Goal: Information Seeking & Learning: Learn about a topic

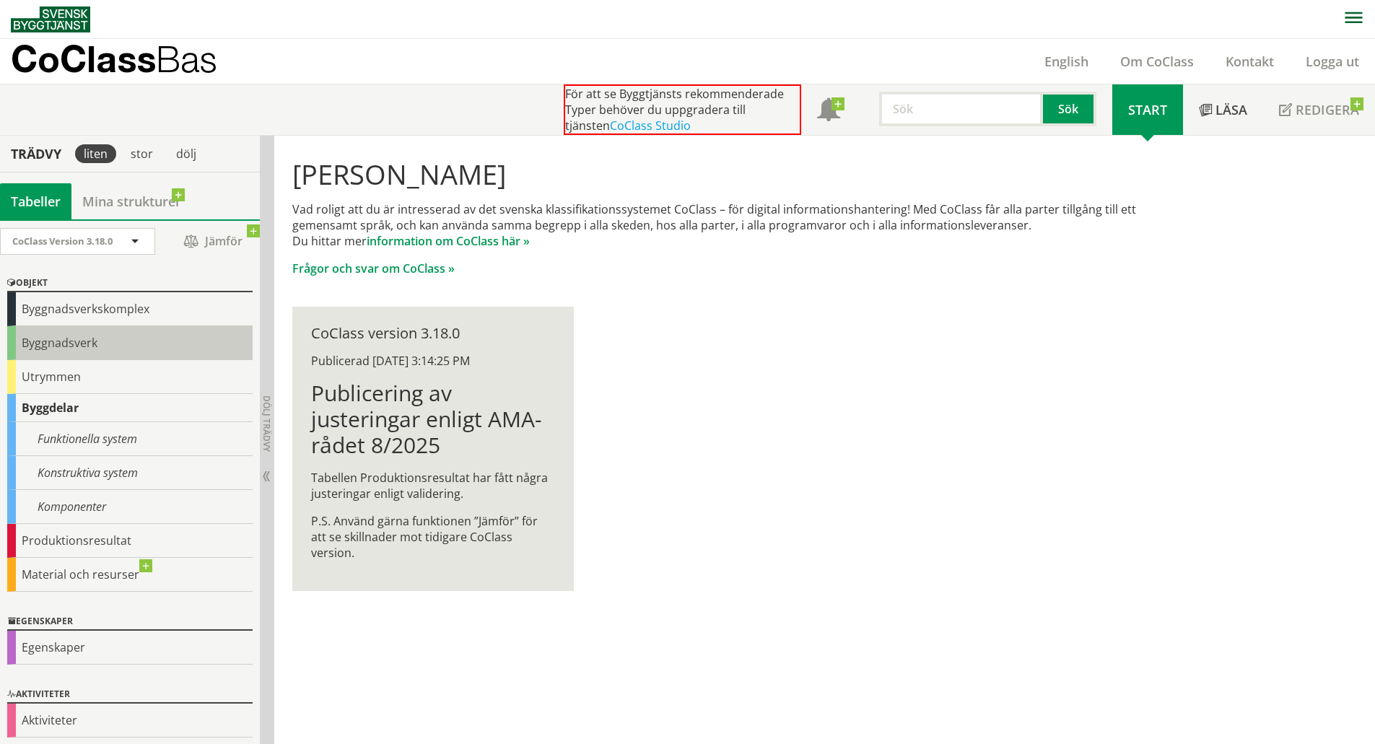
scroll to position [4, 0]
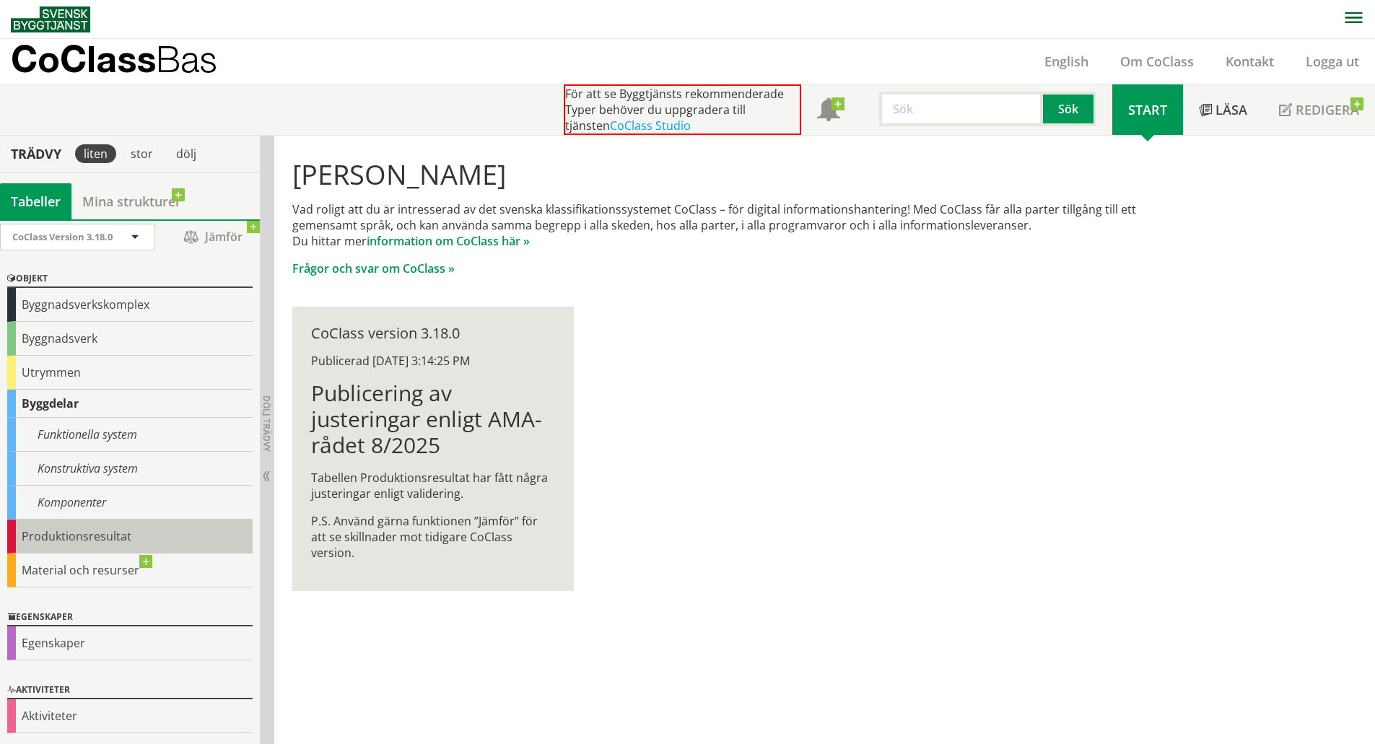
click at [118, 533] on div "Produktionsresultat" at bounding box center [129, 537] width 245 height 34
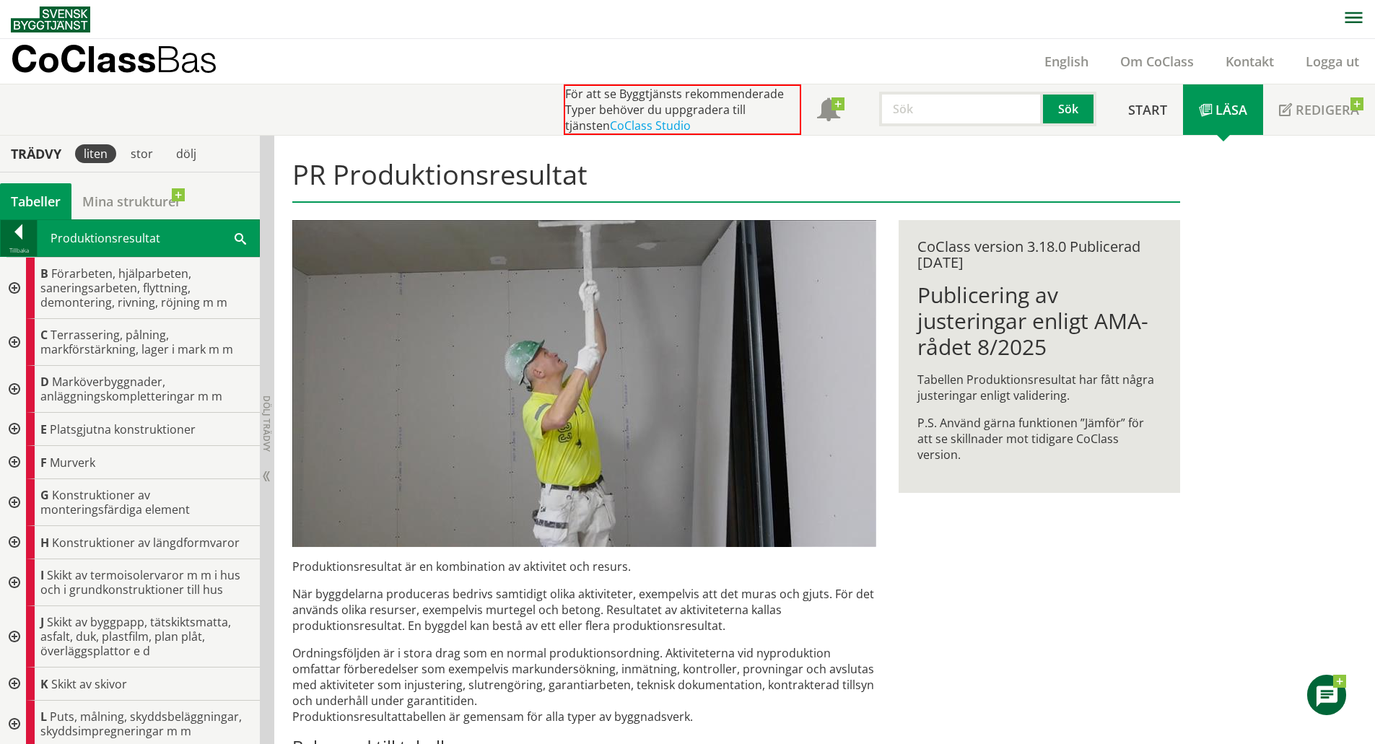
click at [14, 238] on div at bounding box center [19, 234] width 36 height 20
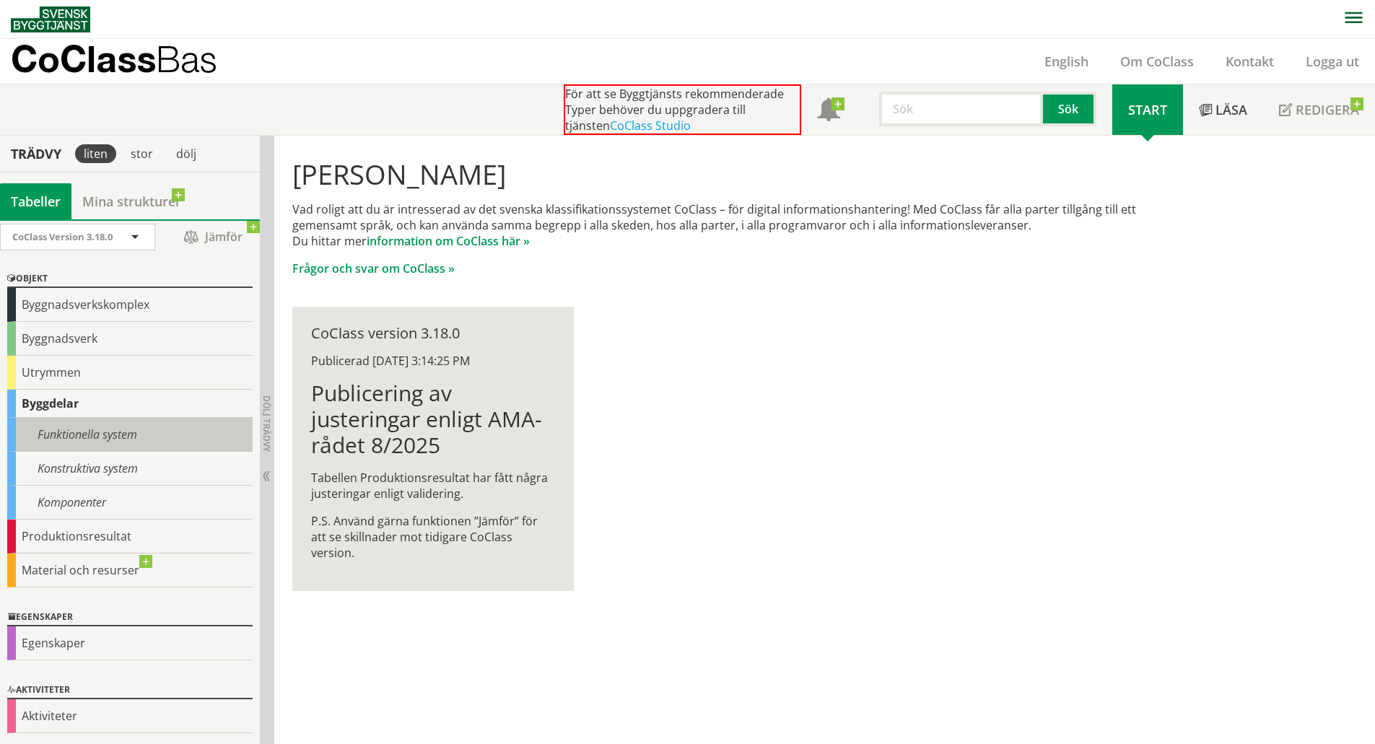
click at [91, 433] on div "Funktionella system" at bounding box center [129, 435] width 245 height 34
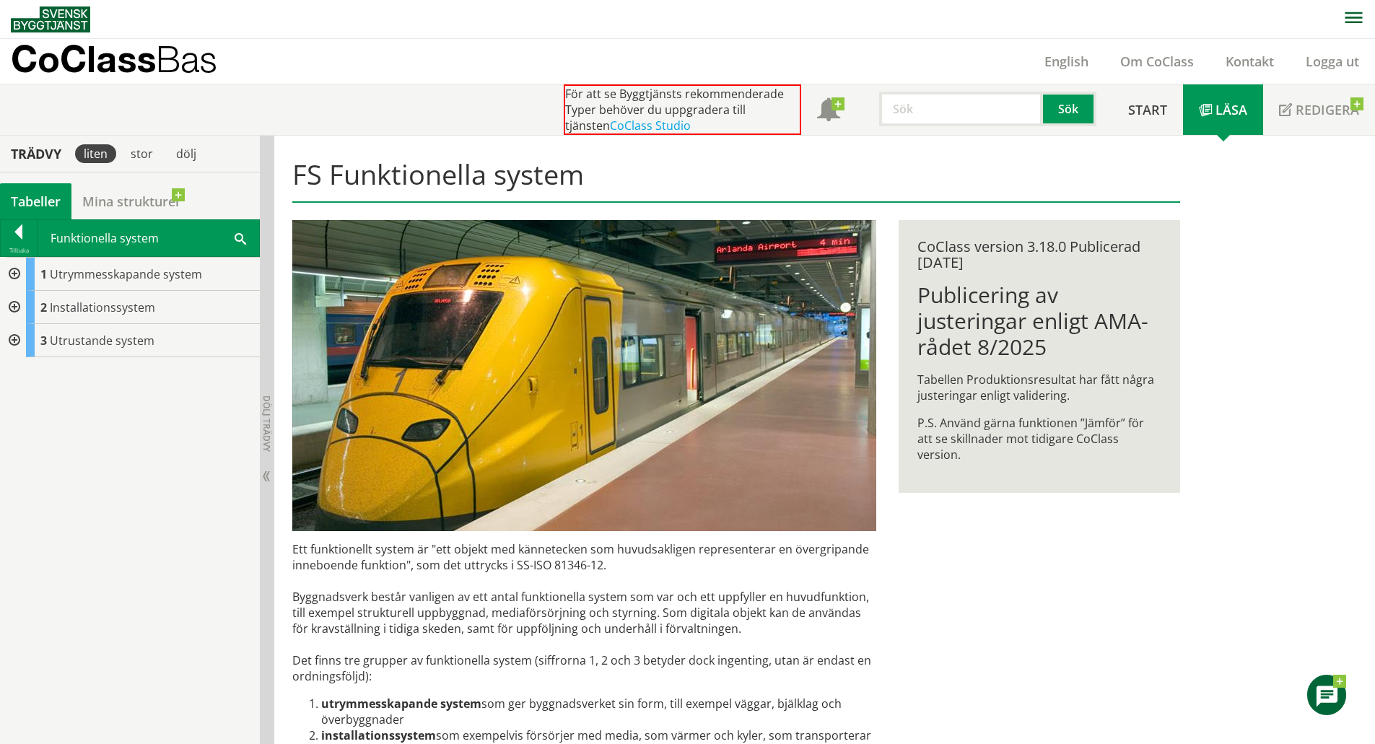
click at [15, 273] on div at bounding box center [13, 274] width 26 height 33
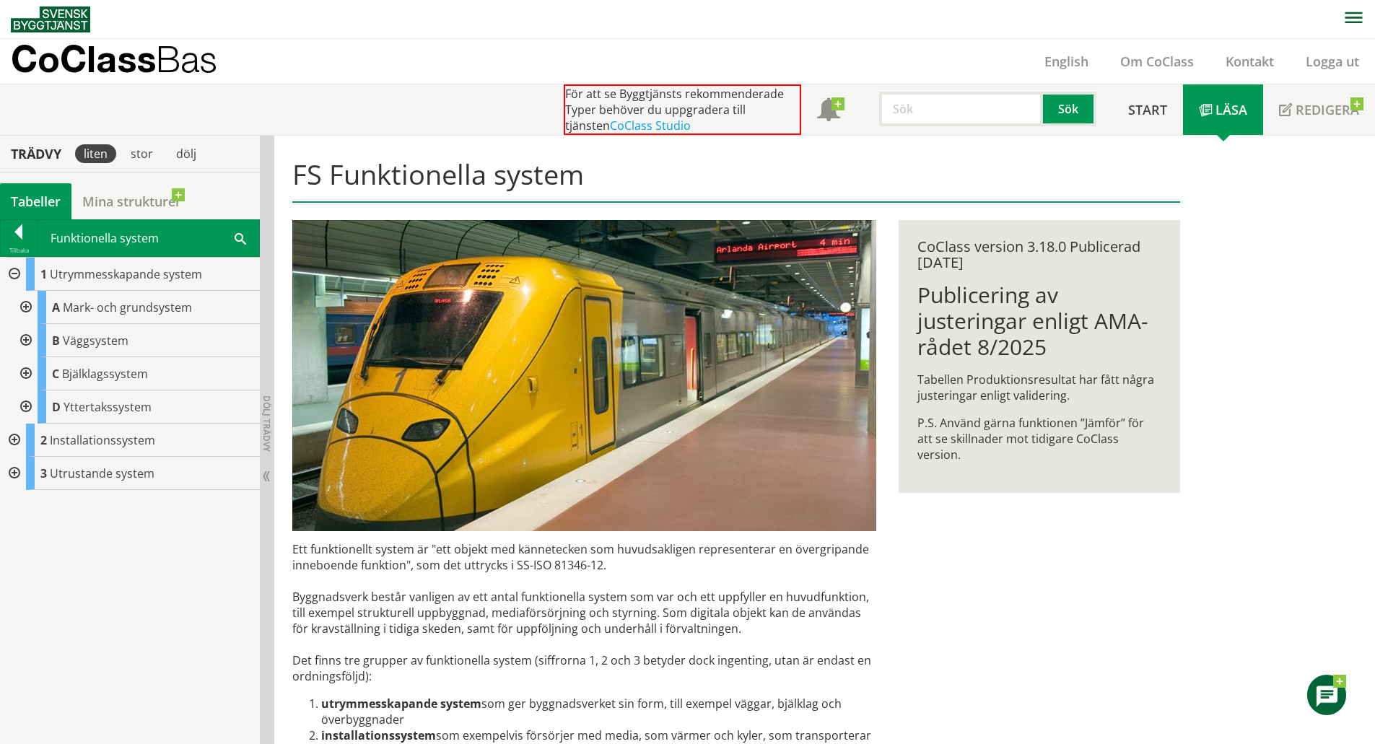
click at [15, 440] on div at bounding box center [13, 440] width 26 height 33
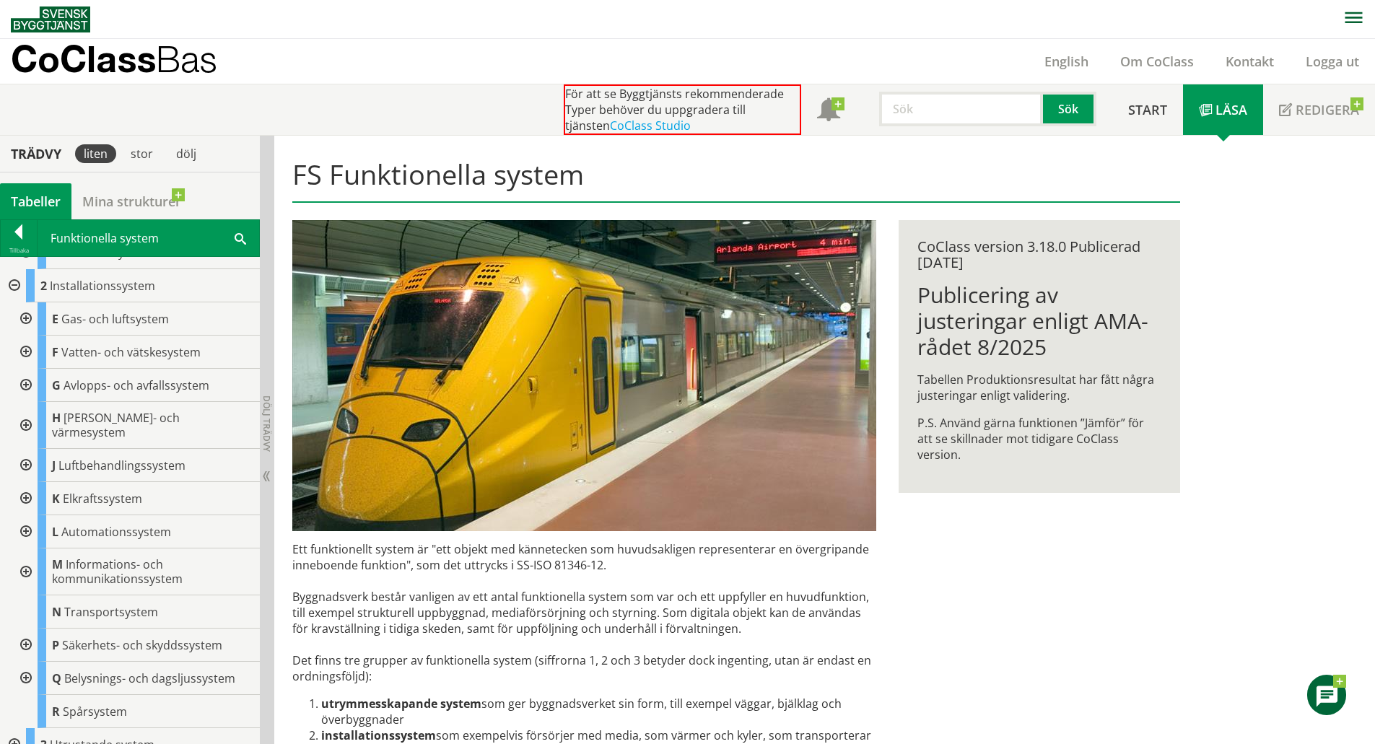
scroll to position [158, 0]
click at [79, 700] on span "Spårsystem" at bounding box center [95, 708] width 64 height 16
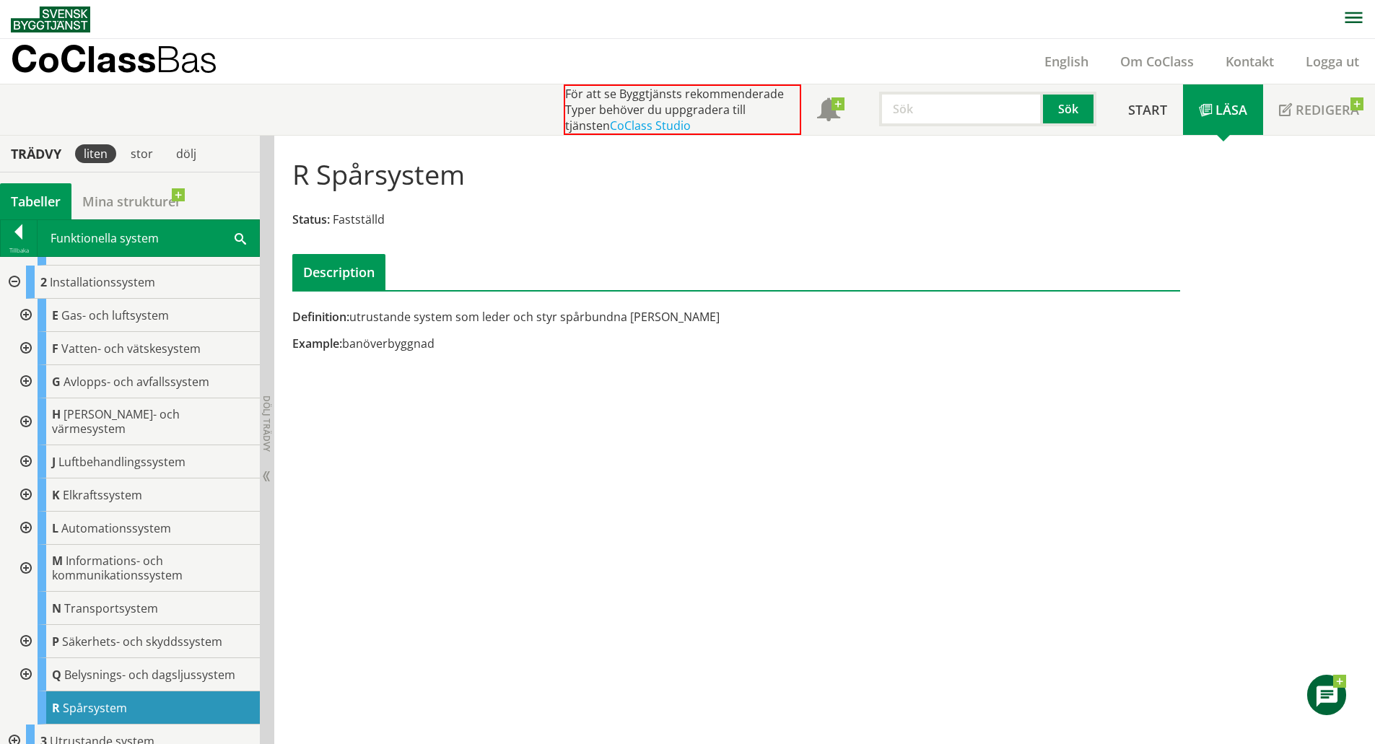
scroll to position [157, 0]
click at [13, 724] on div at bounding box center [13, 740] width 26 height 33
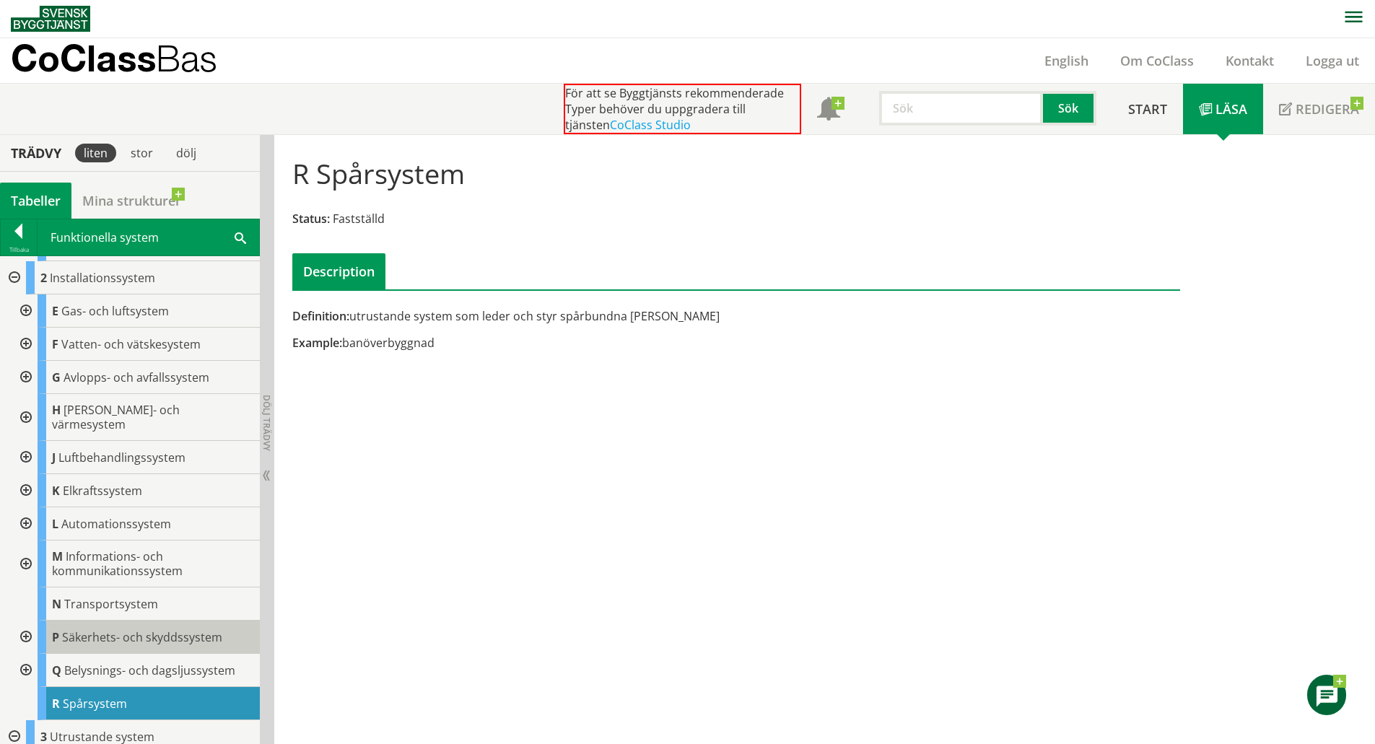
scroll to position [224, 0]
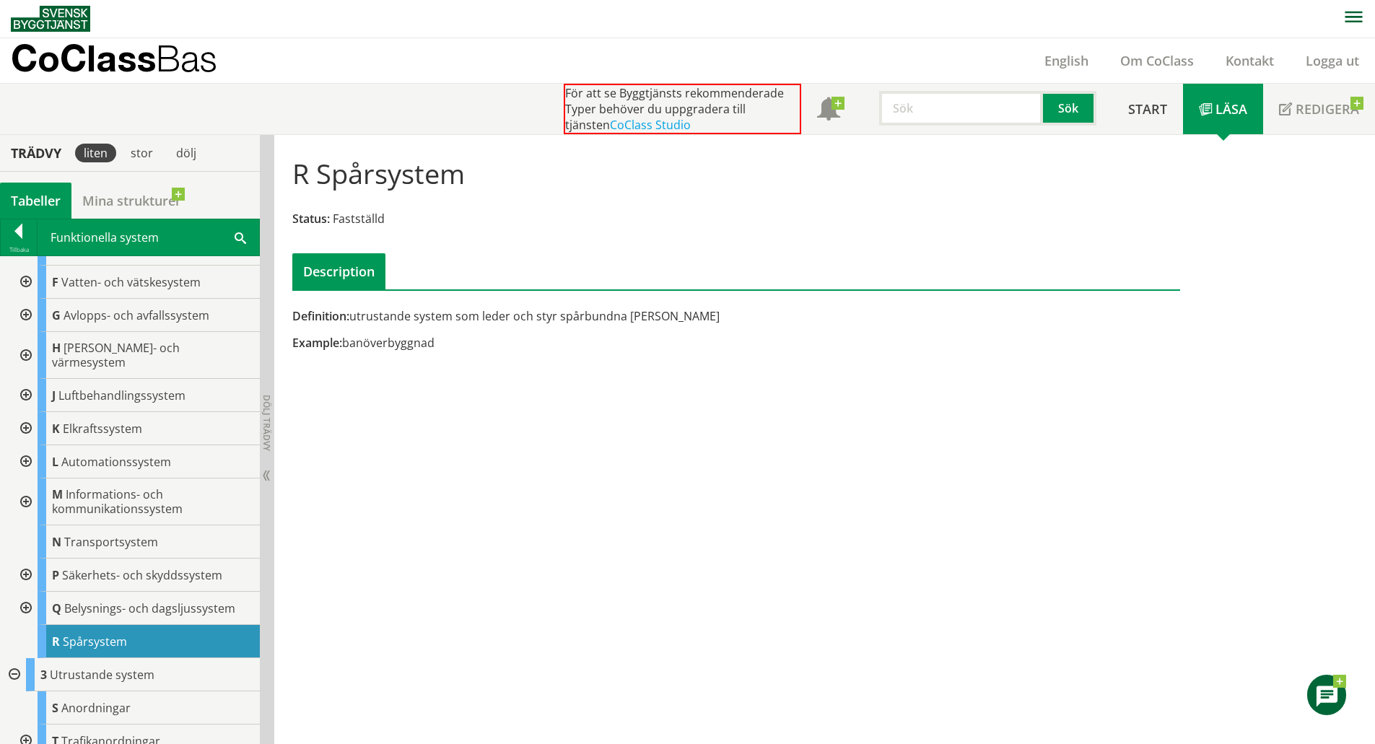
click at [22, 725] on div at bounding box center [25, 740] width 26 height 33
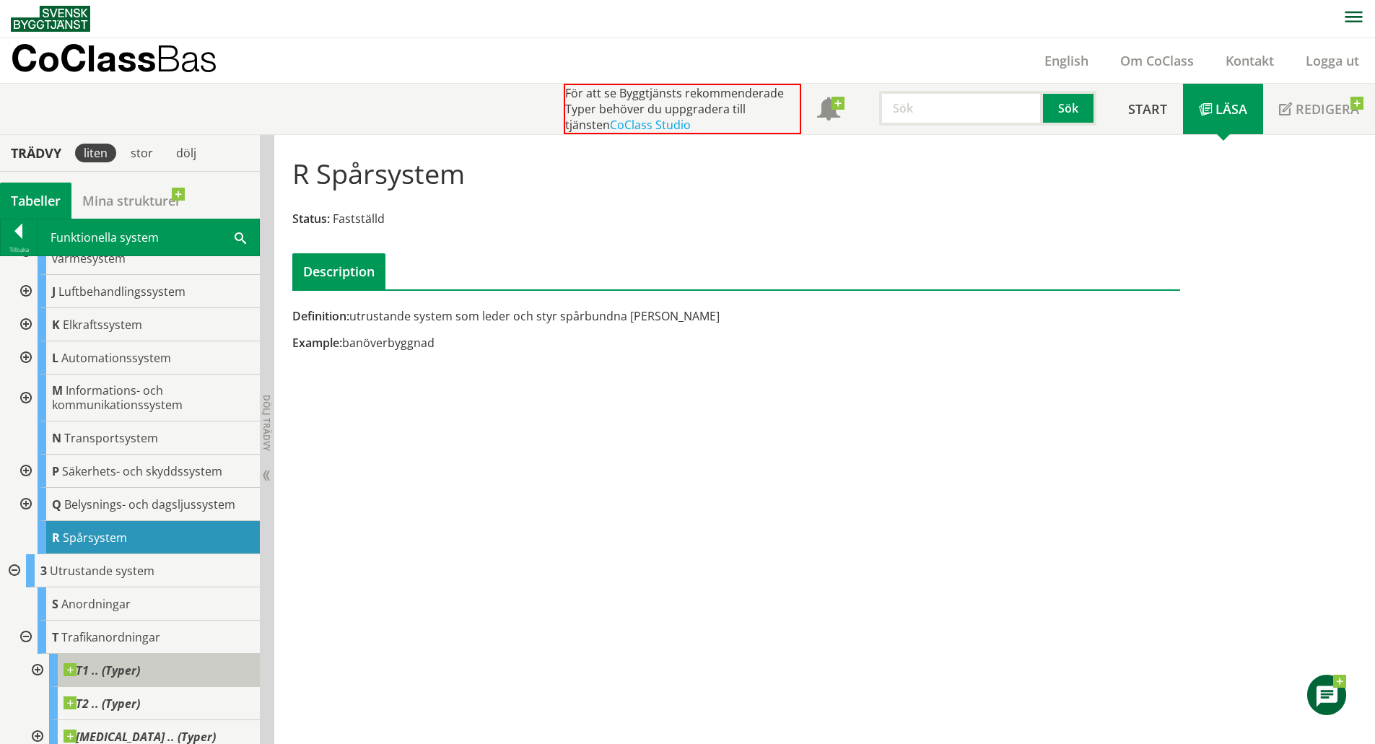
scroll to position [356, 0]
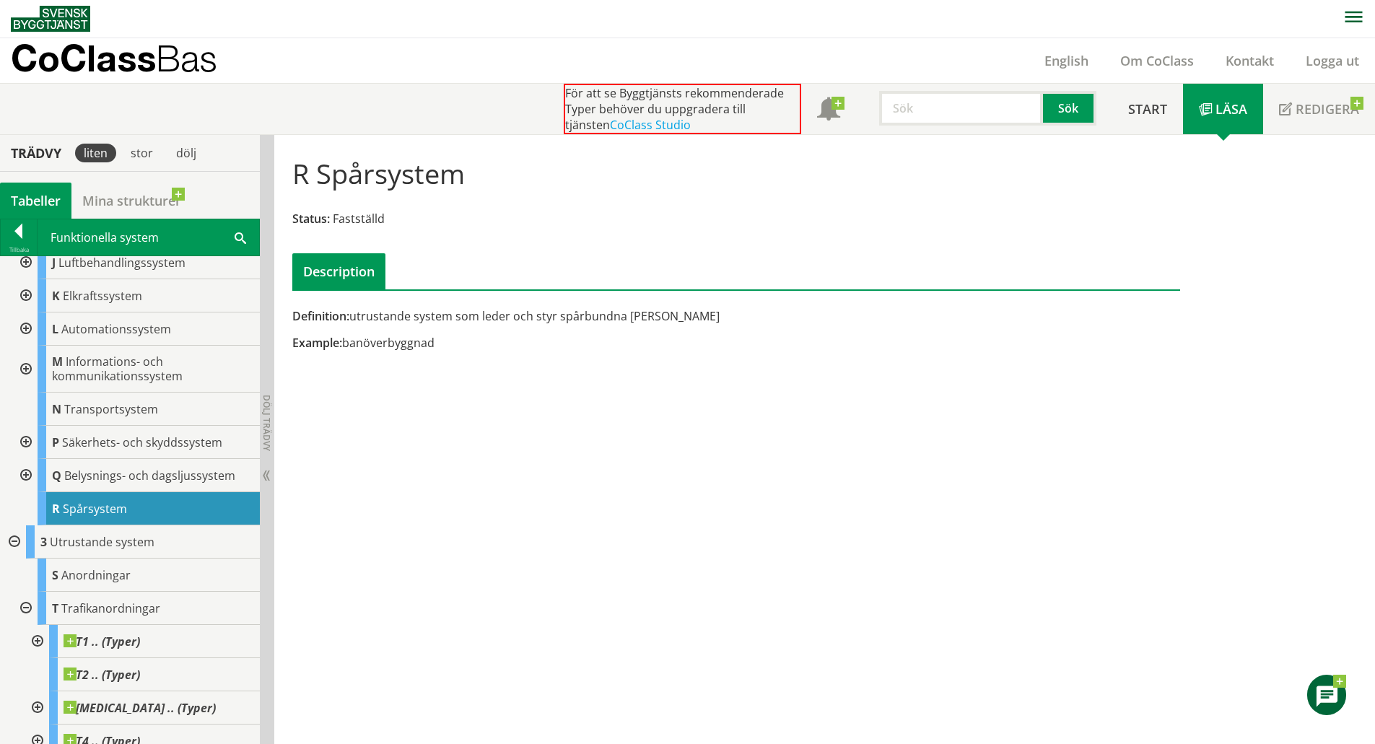
click at [40, 629] on div at bounding box center [36, 641] width 26 height 33
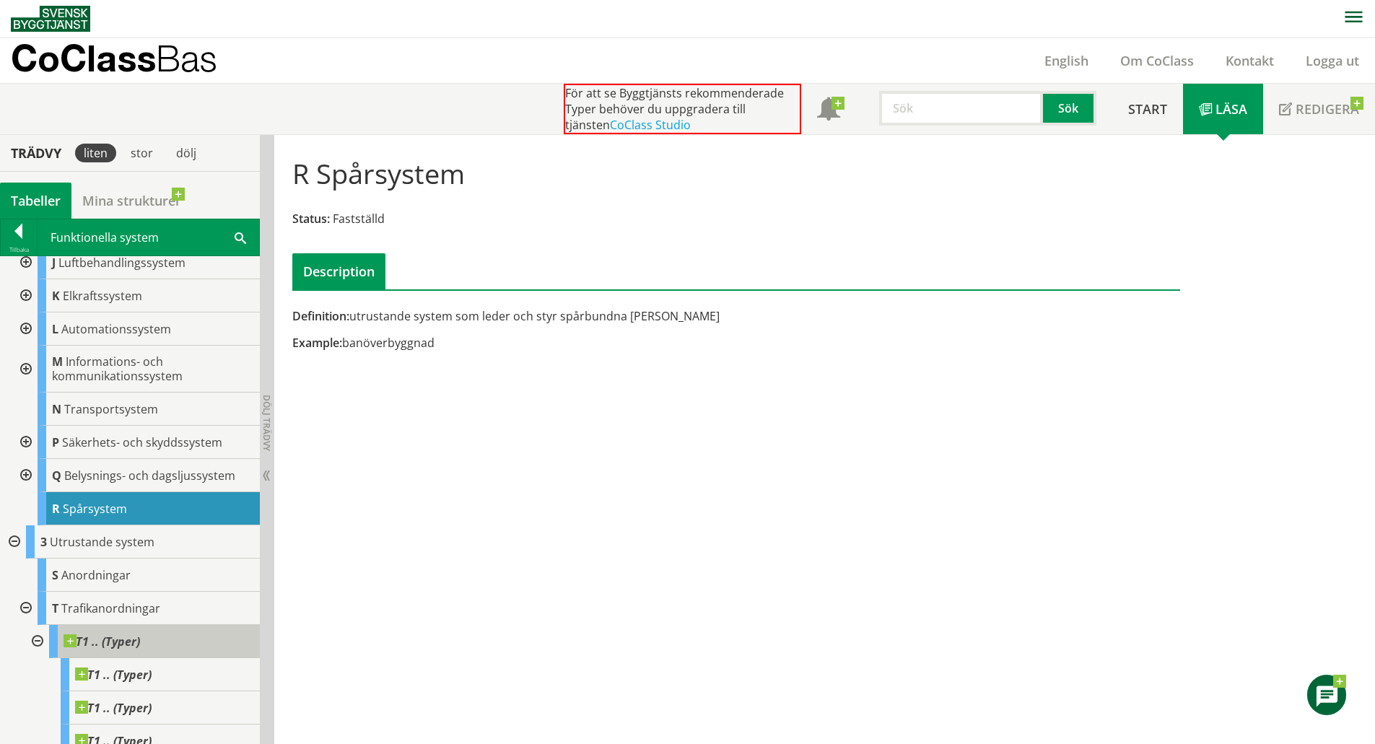
click at [140, 634] on span at bounding box center [140, 634] width 0 height 0
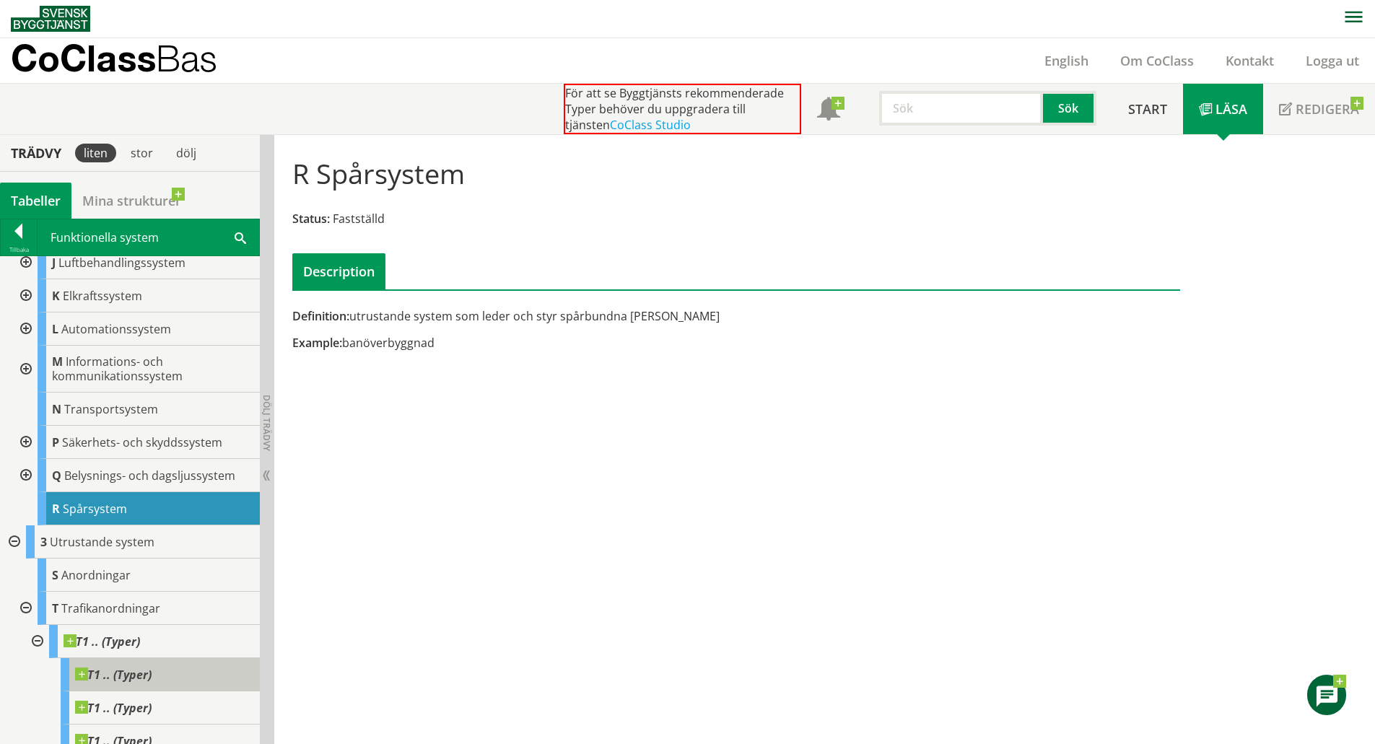
click at [175, 658] on div "T1 .. (Typer)" at bounding box center [160, 674] width 199 height 33
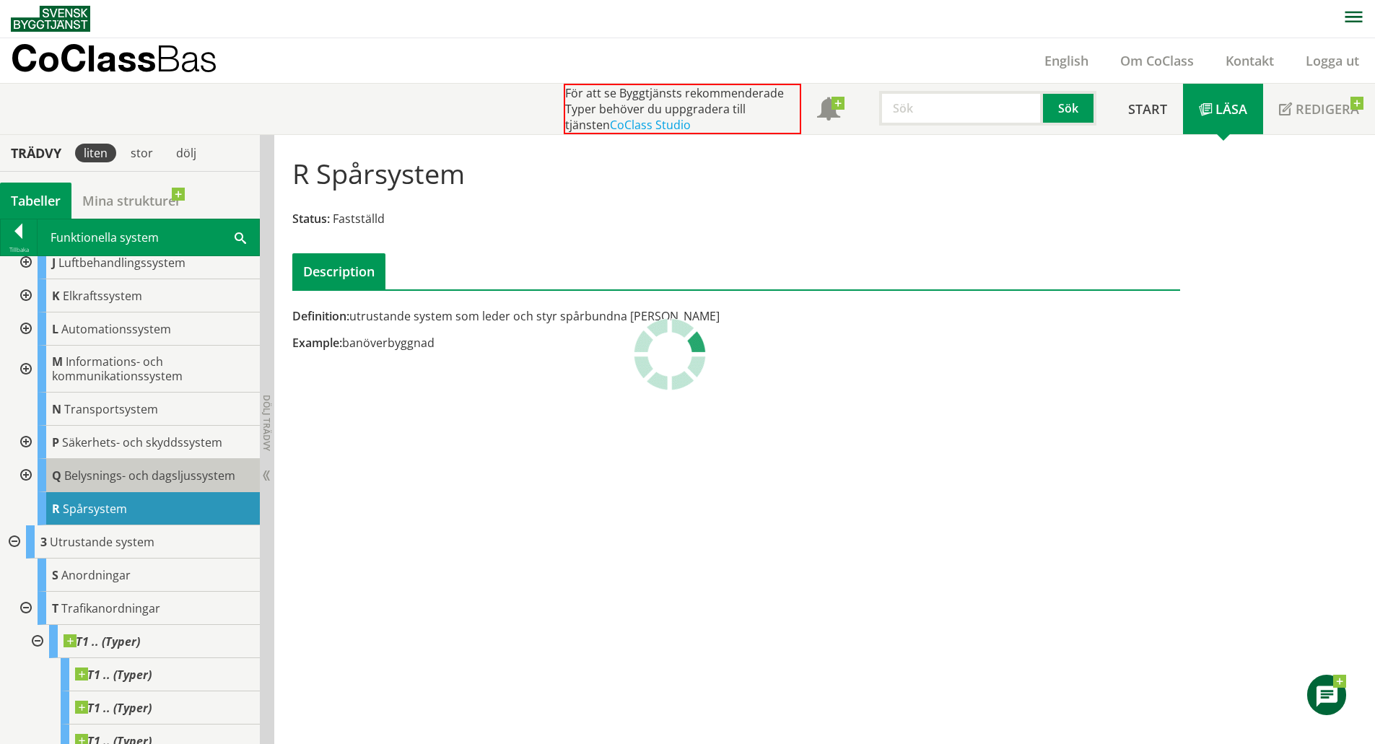
click at [112, 468] on span "Belysnings- och dagsljussystem" at bounding box center [149, 476] width 171 height 16
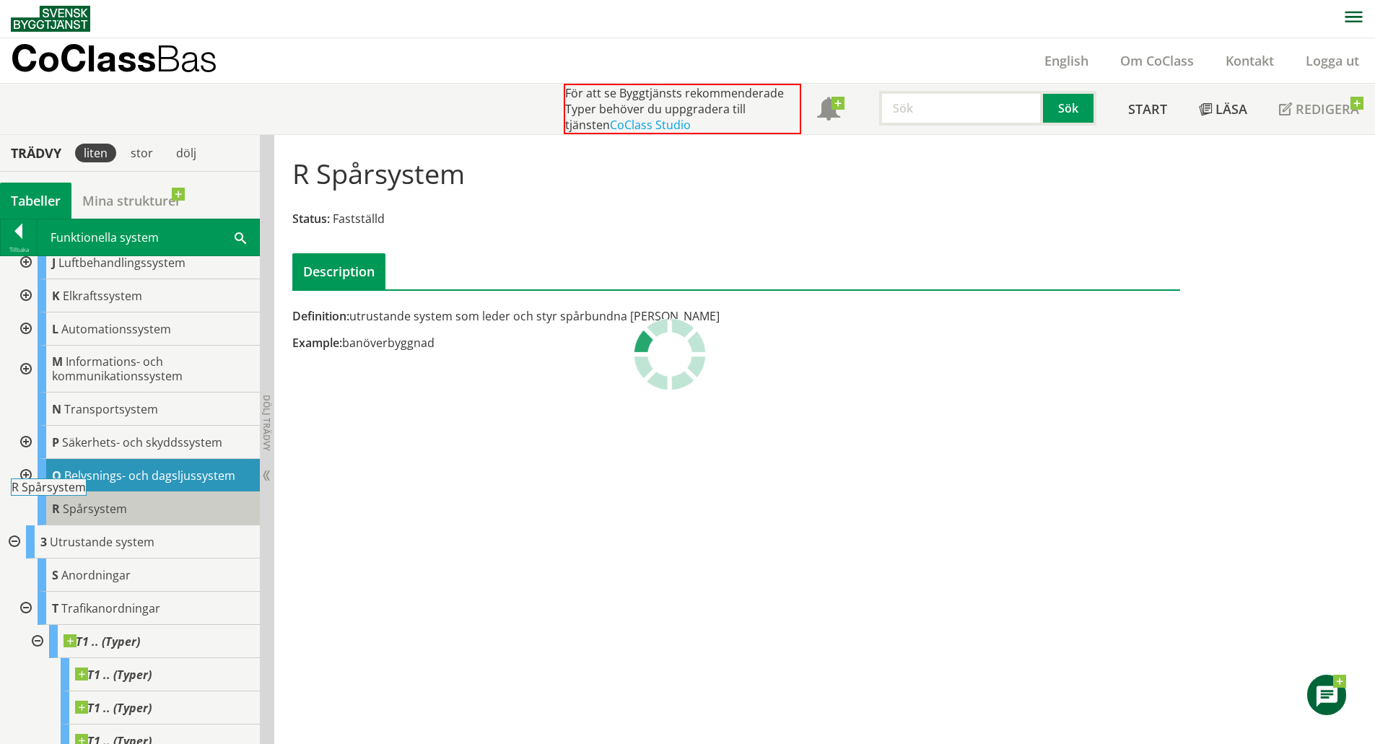
click at [110, 501] on span "Spårsystem" at bounding box center [95, 509] width 64 height 16
click at [25, 463] on div at bounding box center [25, 475] width 26 height 33
click at [83, 501] on span "Spårsystem" at bounding box center [95, 509] width 64 height 16
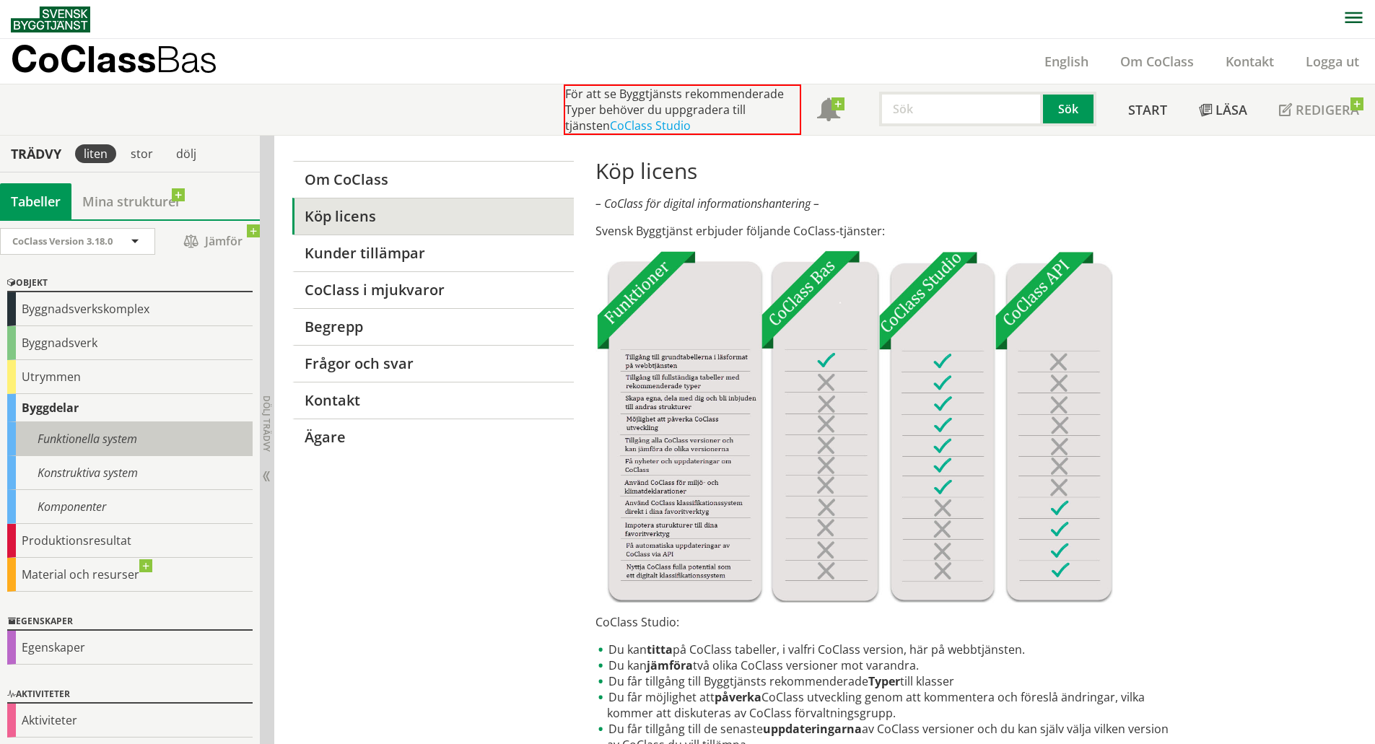
click at [97, 454] on div "Funktionella system" at bounding box center [129, 439] width 245 height 34
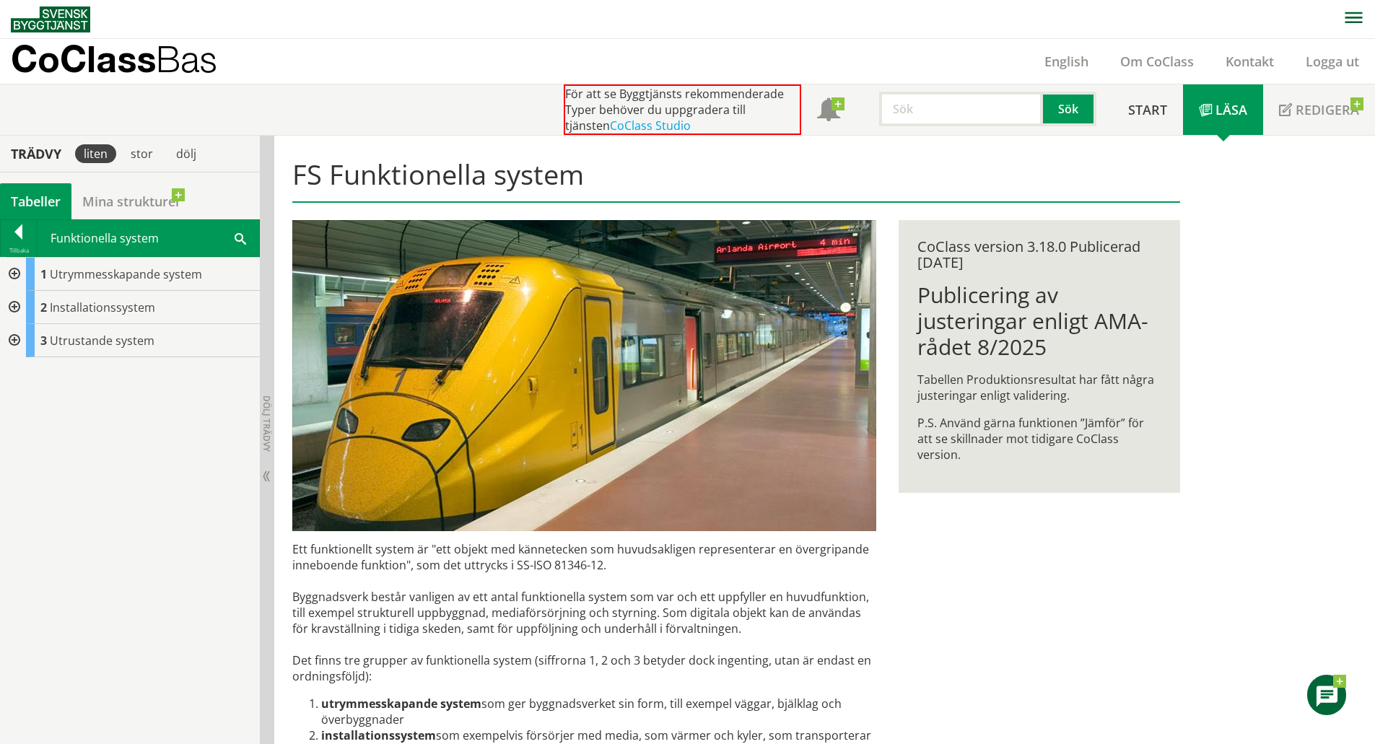
click at [10, 303] on div at bounding box center [13, 307] width 26 height 33
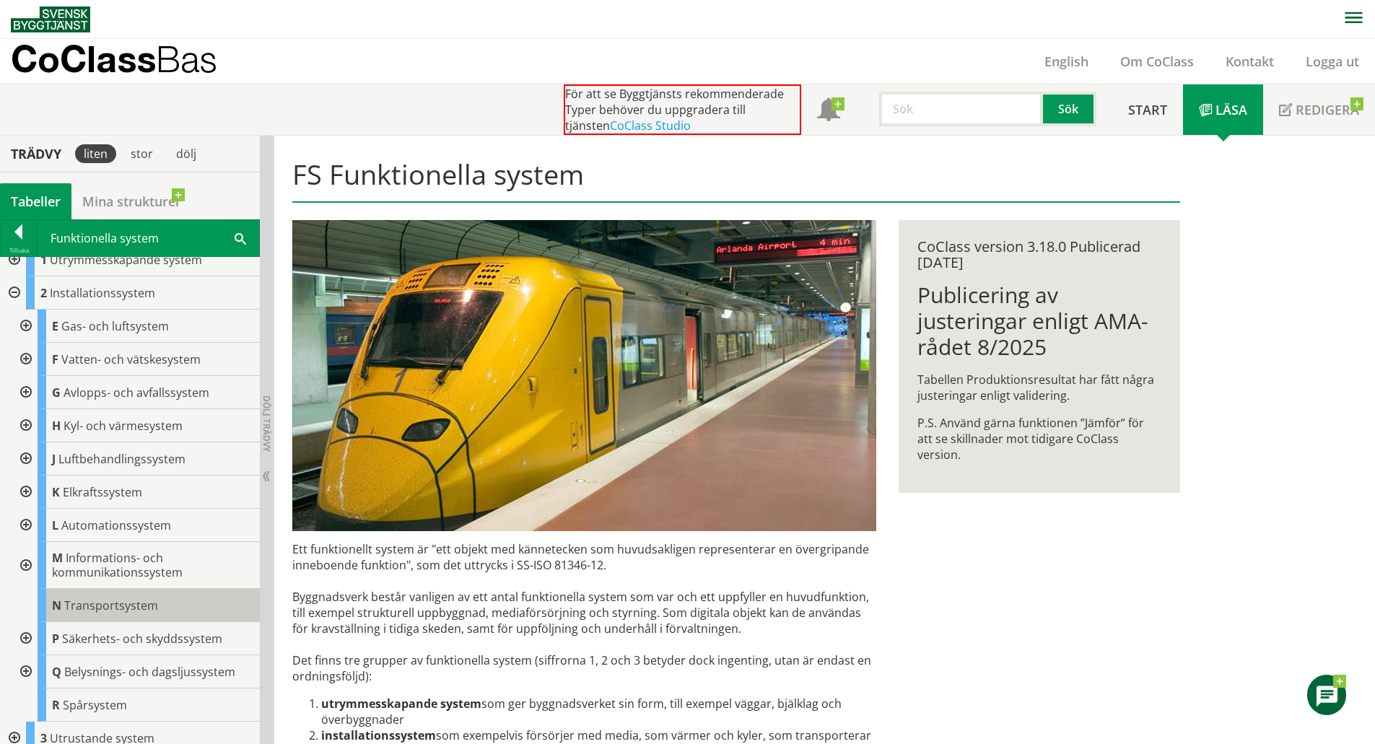
scroll to position [25, 0]
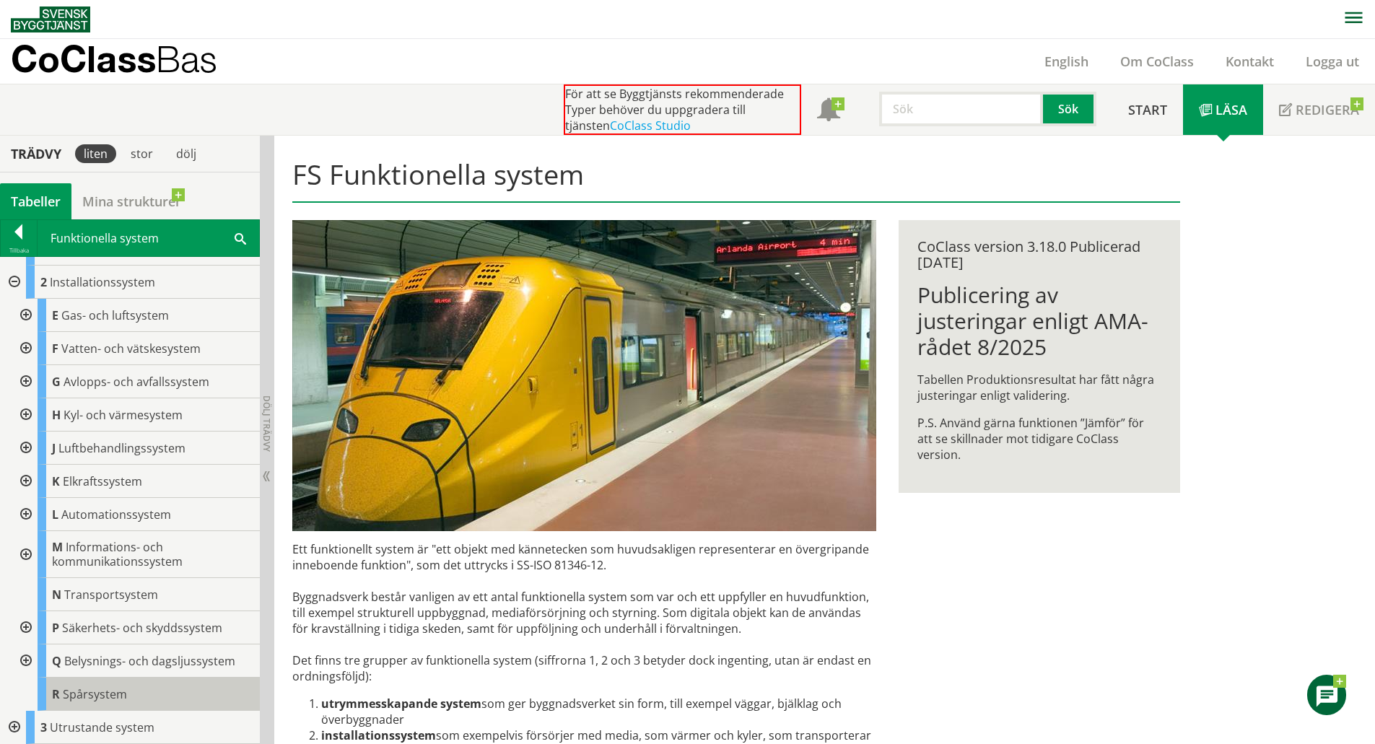
click at [75, 696] on span "Spårsystem" at bounding box center [95, 694] width 64 height 16
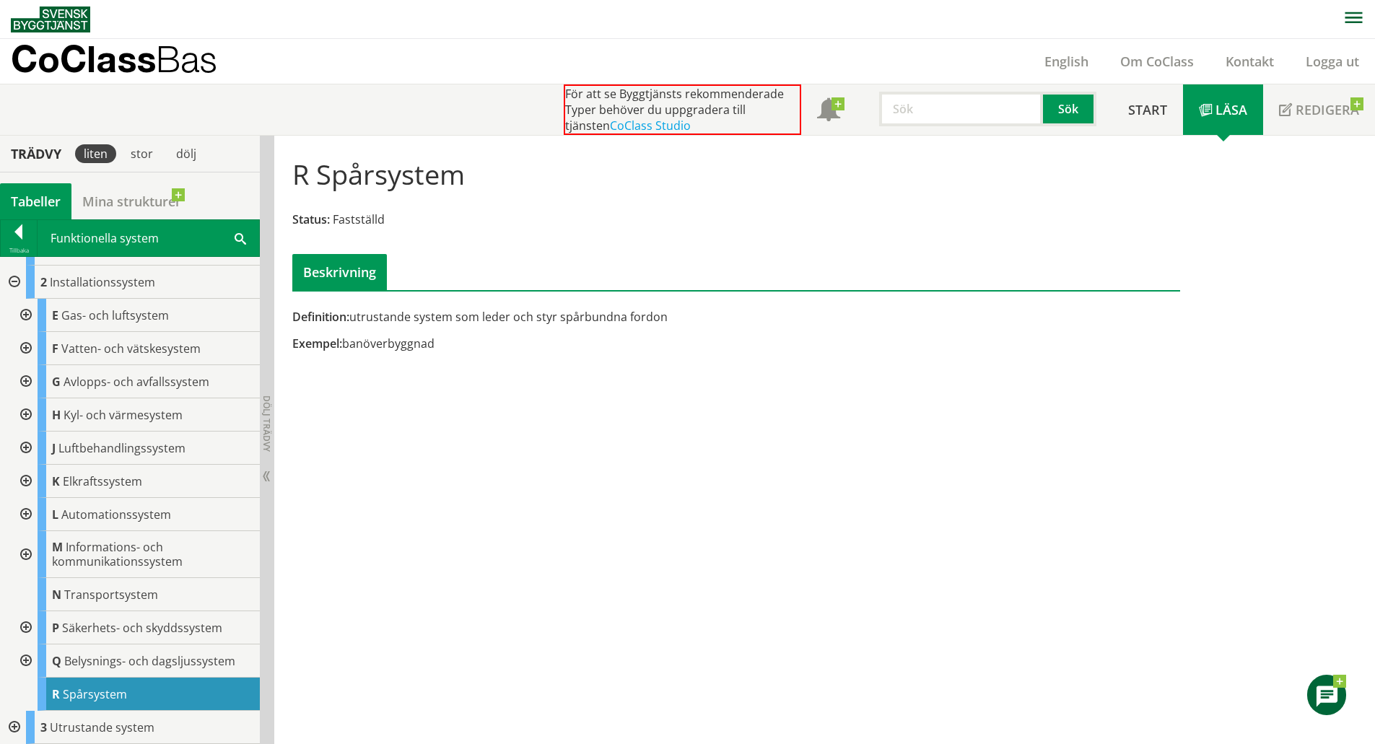
click at [330, 263] on div "Beskrivning" at bounding box center [339, 272] width 95 height 36
click at [18, 234] on div at bounding box center [19, 234] width 36 height 20
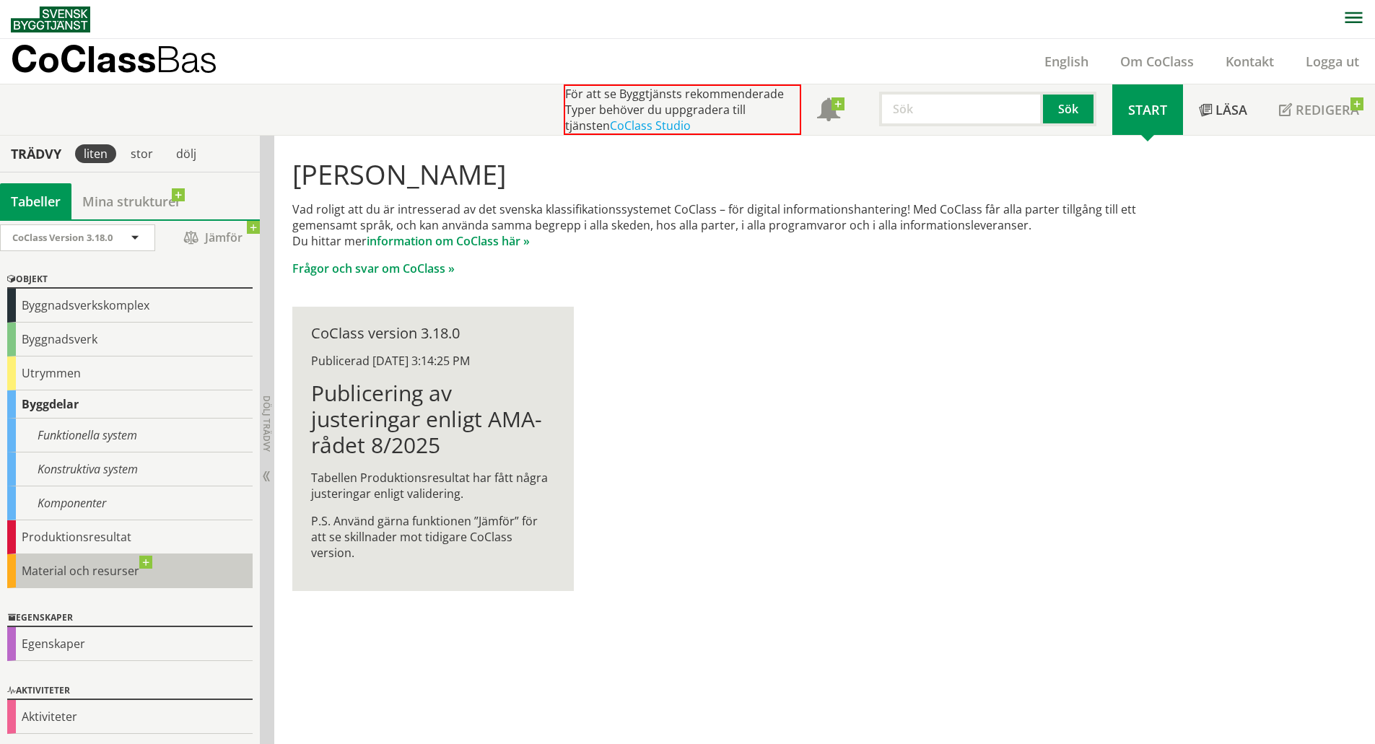
scroll to position [4, 0]
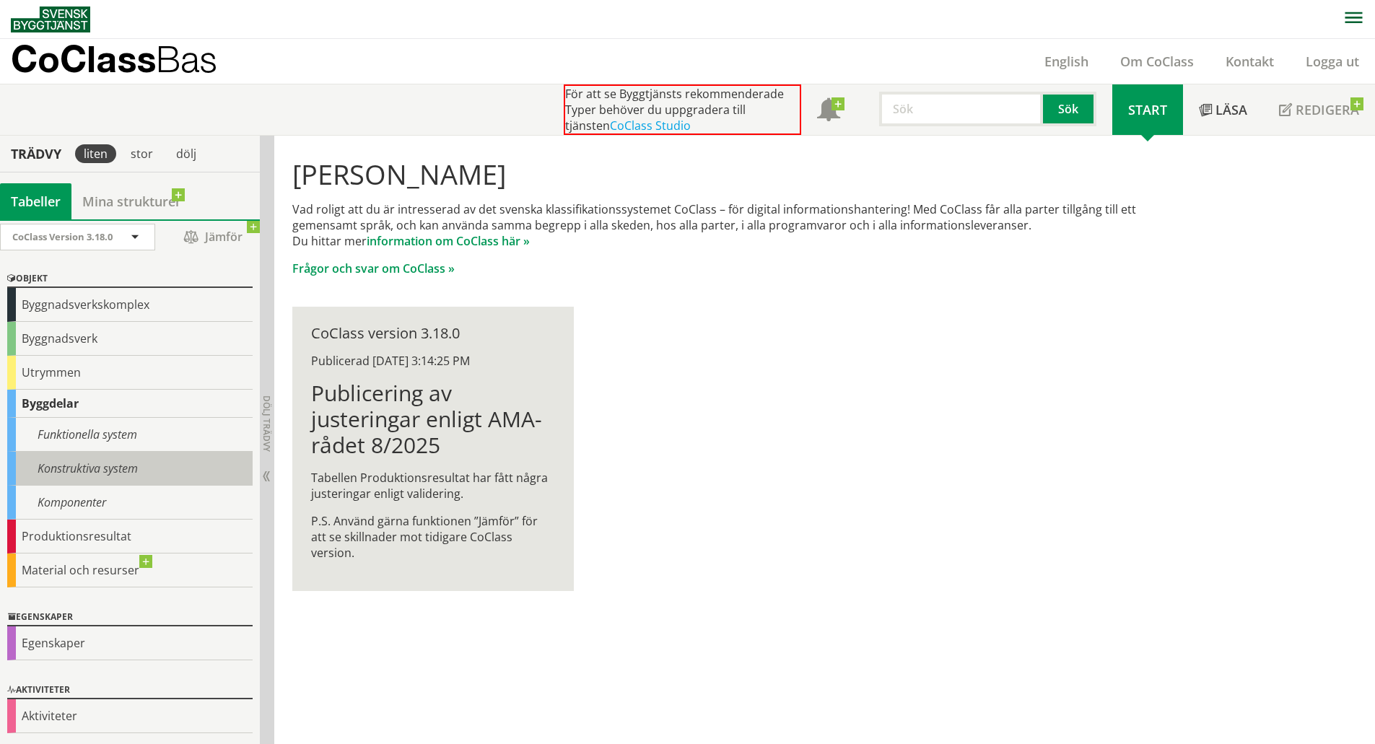
click at [82, 468] on div "Konstruktiva system" at bounding box center [129, 469] width 245 height 34
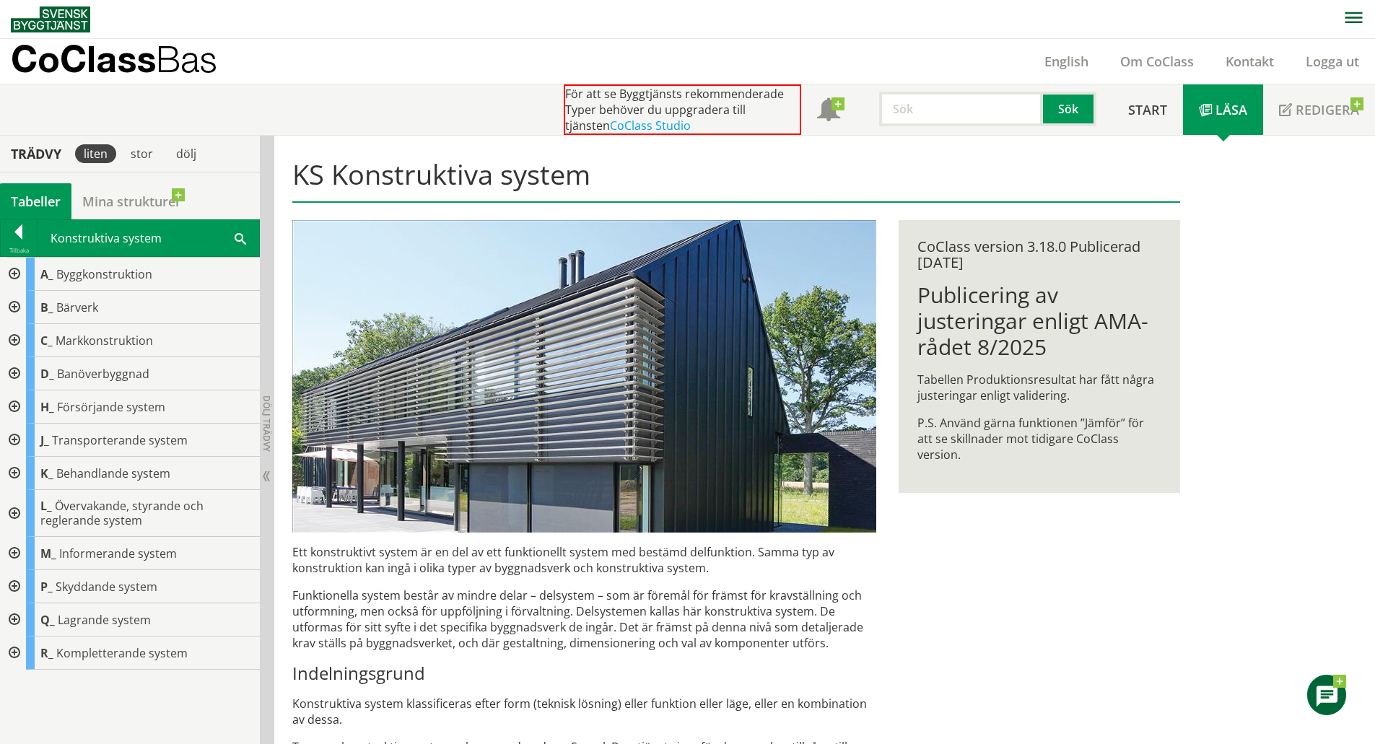
click at [17, 438] on div at bounding box center [13, 440] width 26 height 33
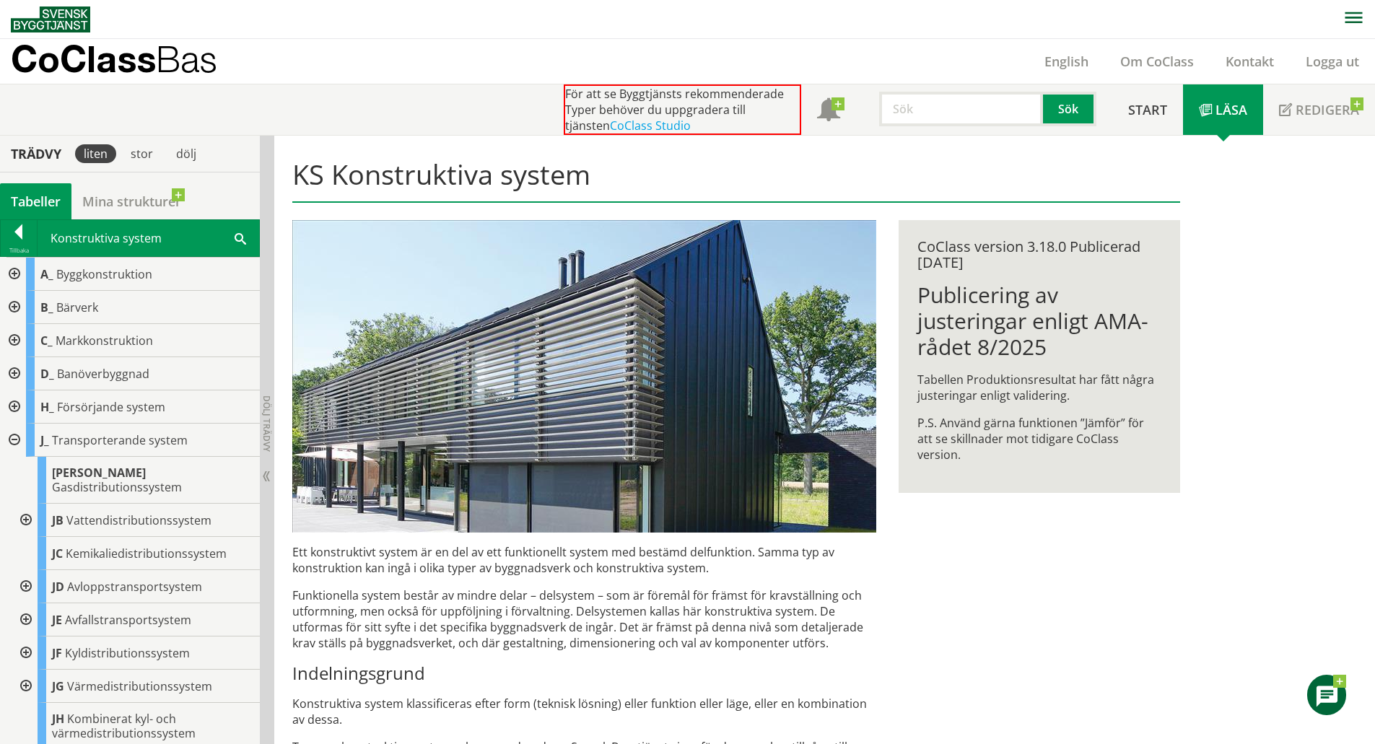
click at [12, 370] on div at bounding box center [13, 373] width 26 height 33
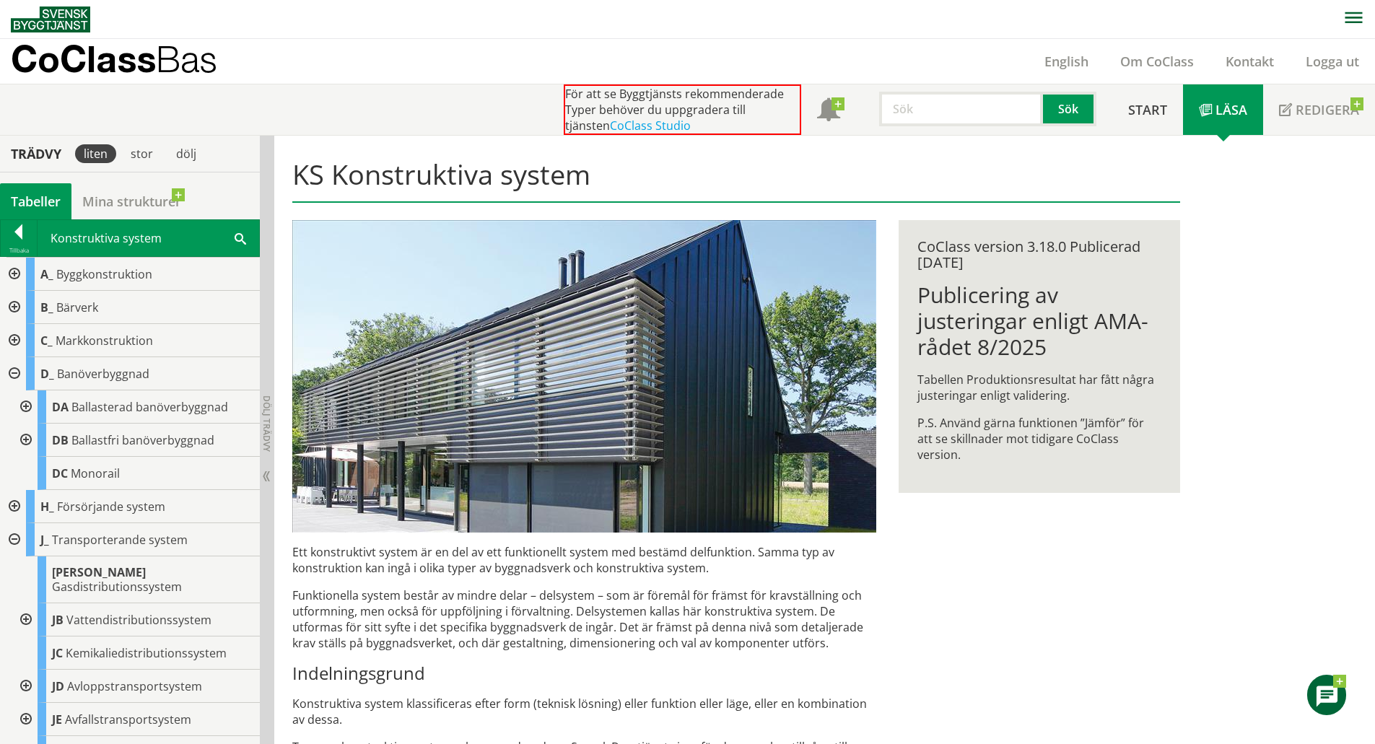
click at [14, 543] on div at bounding box center [13, 539] width 26 height 33
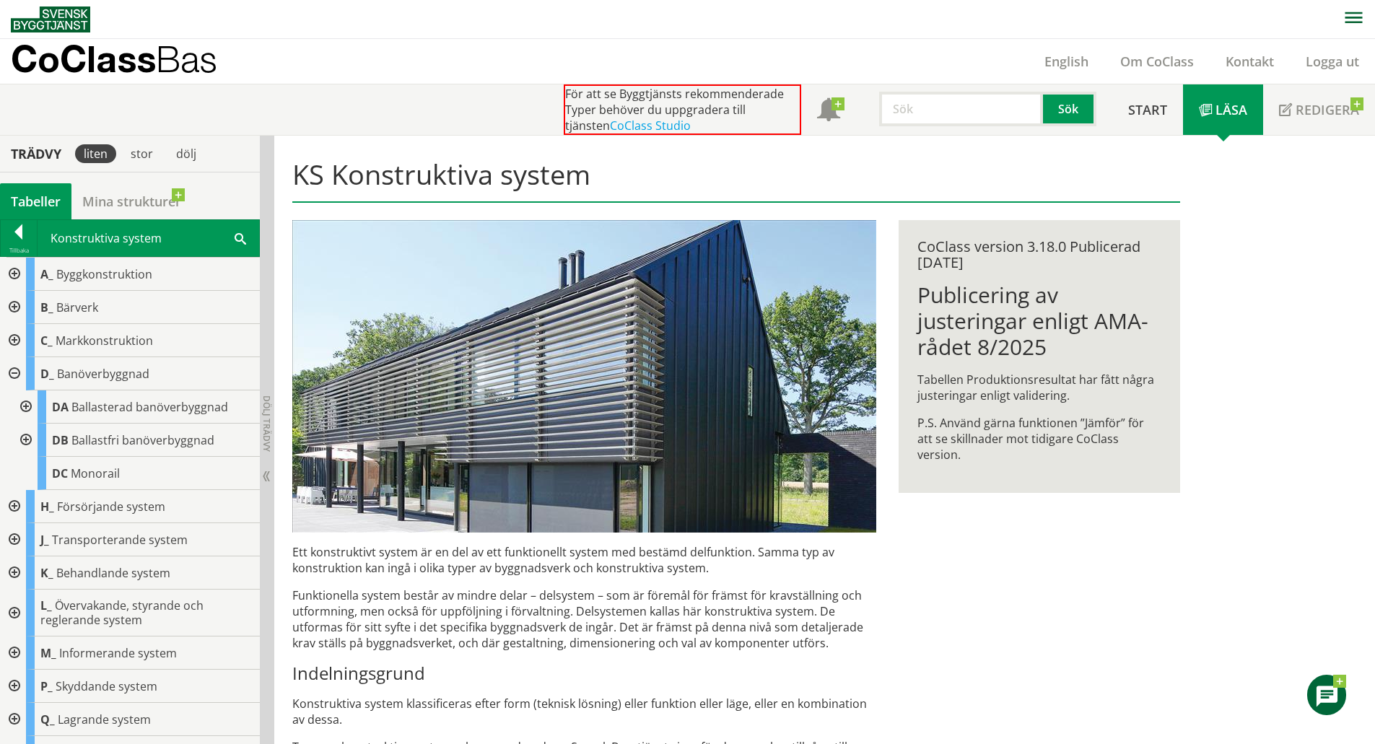
click at [29, 437] on div at bounding box center [25, 440] width 26 height 33
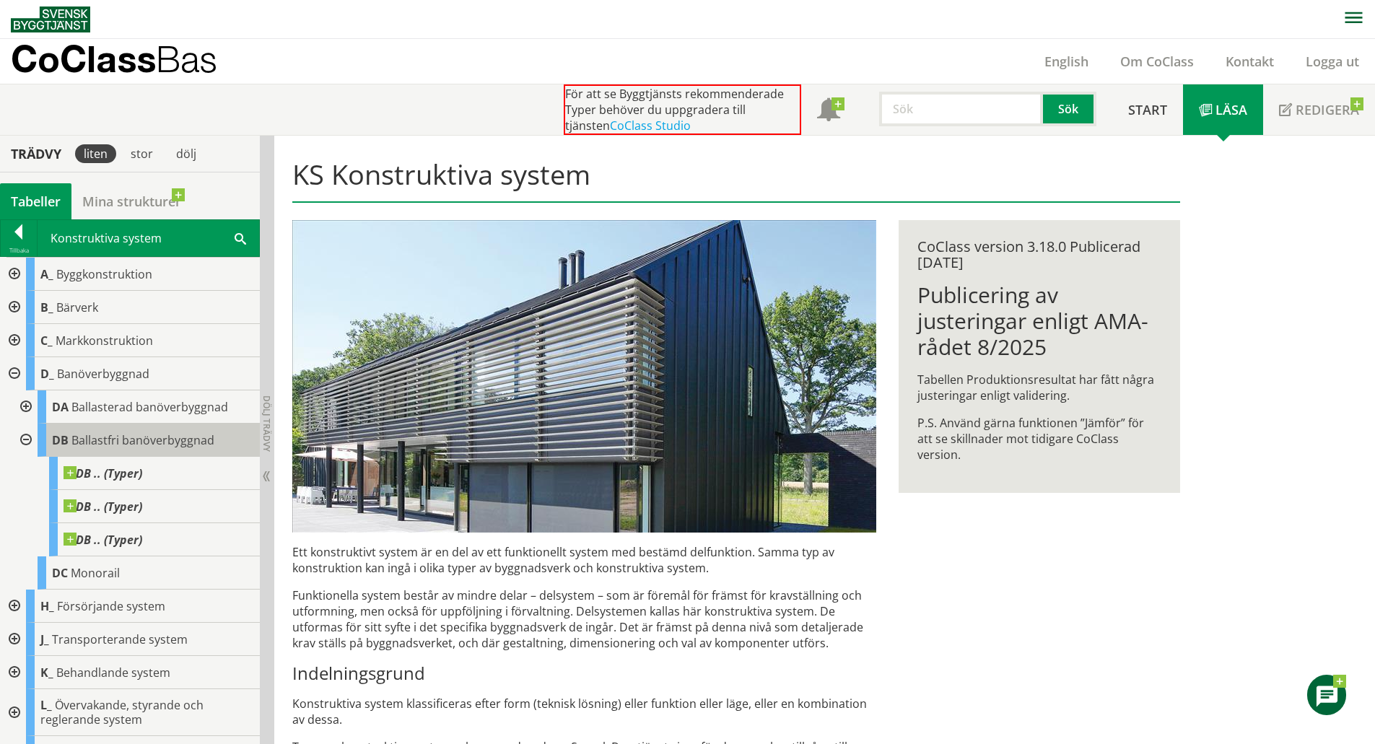
click at [204, 433] on span "Ballastfri banöverbyggnad" at bounding box center [142, 440] width 143 height 16
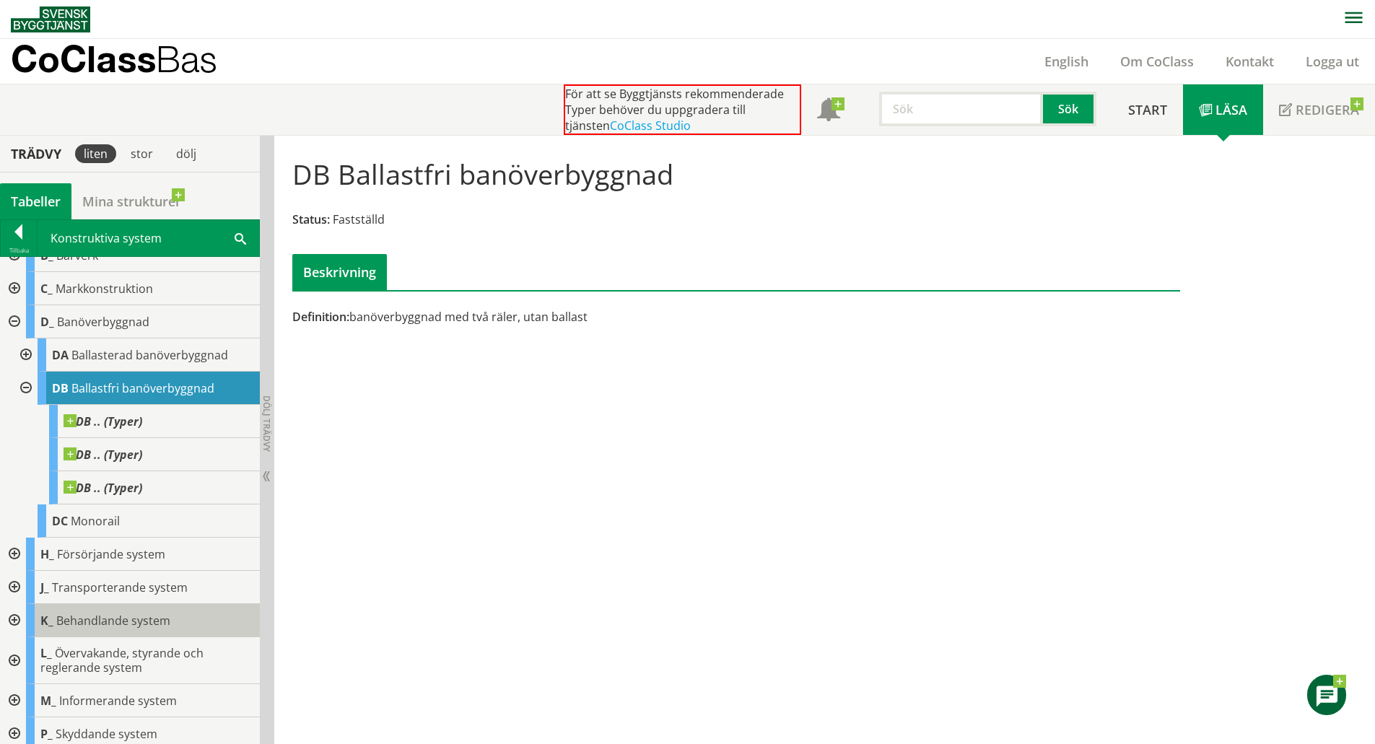
scroll to position [125, 0]
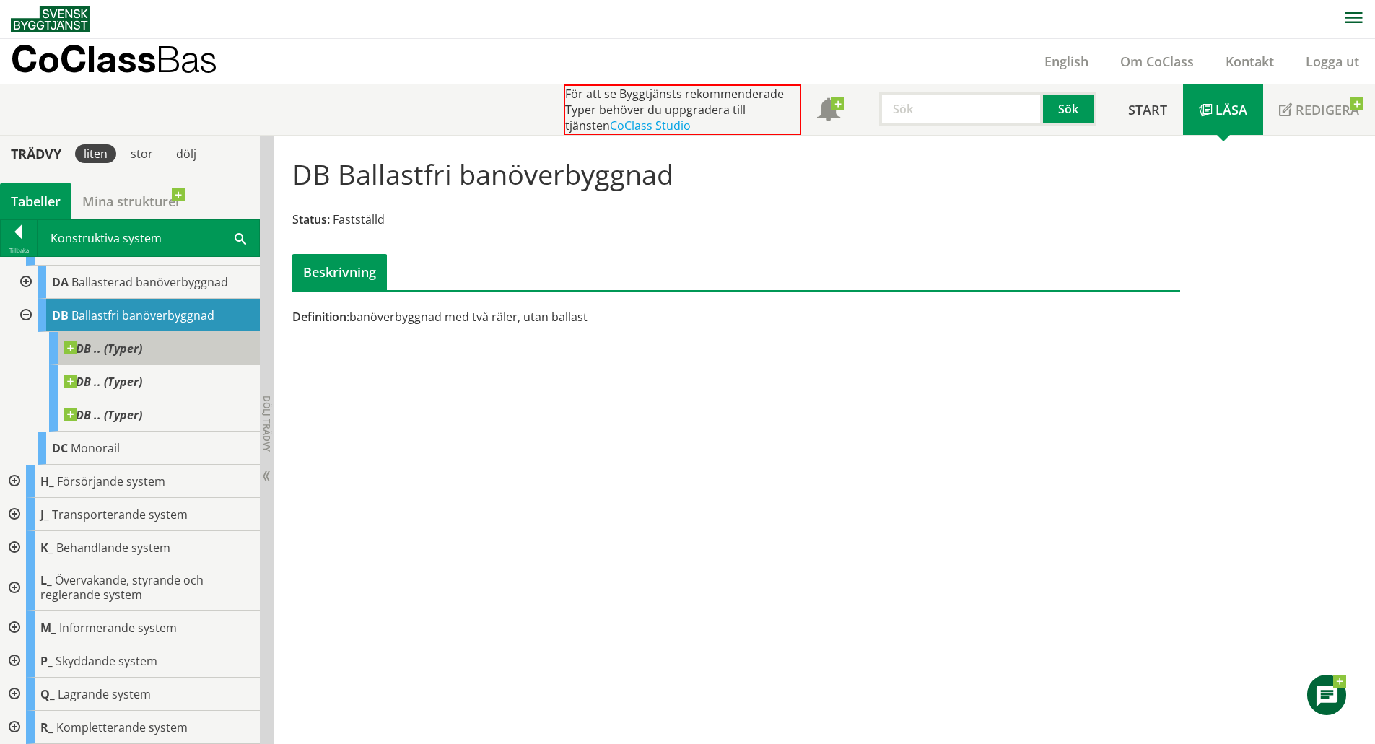
click at [160, 351] on div "DB .. (Typer)" at bounding box center [154, 348] width 211 height 33
click at [17, 515] on div at bounding box center [13, 514] width 26 height 33
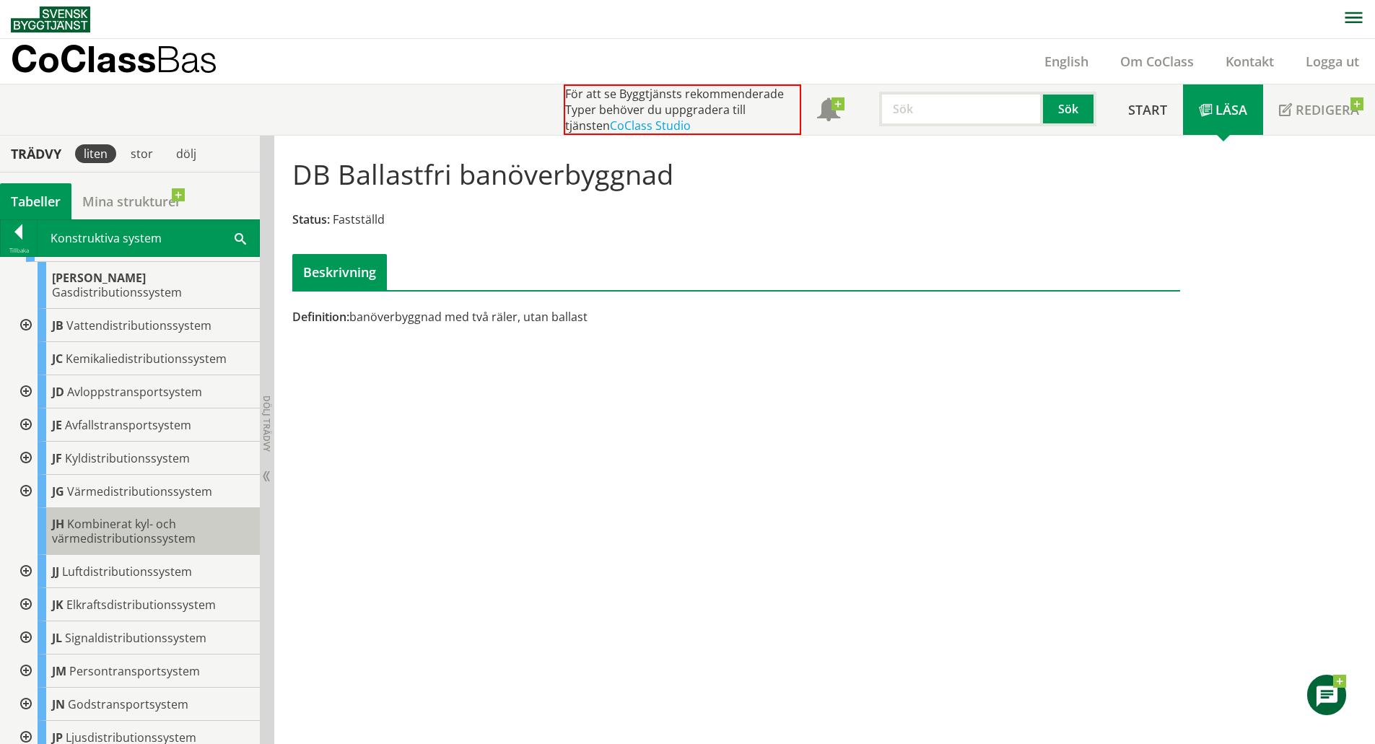
scroll to position [413, 0]
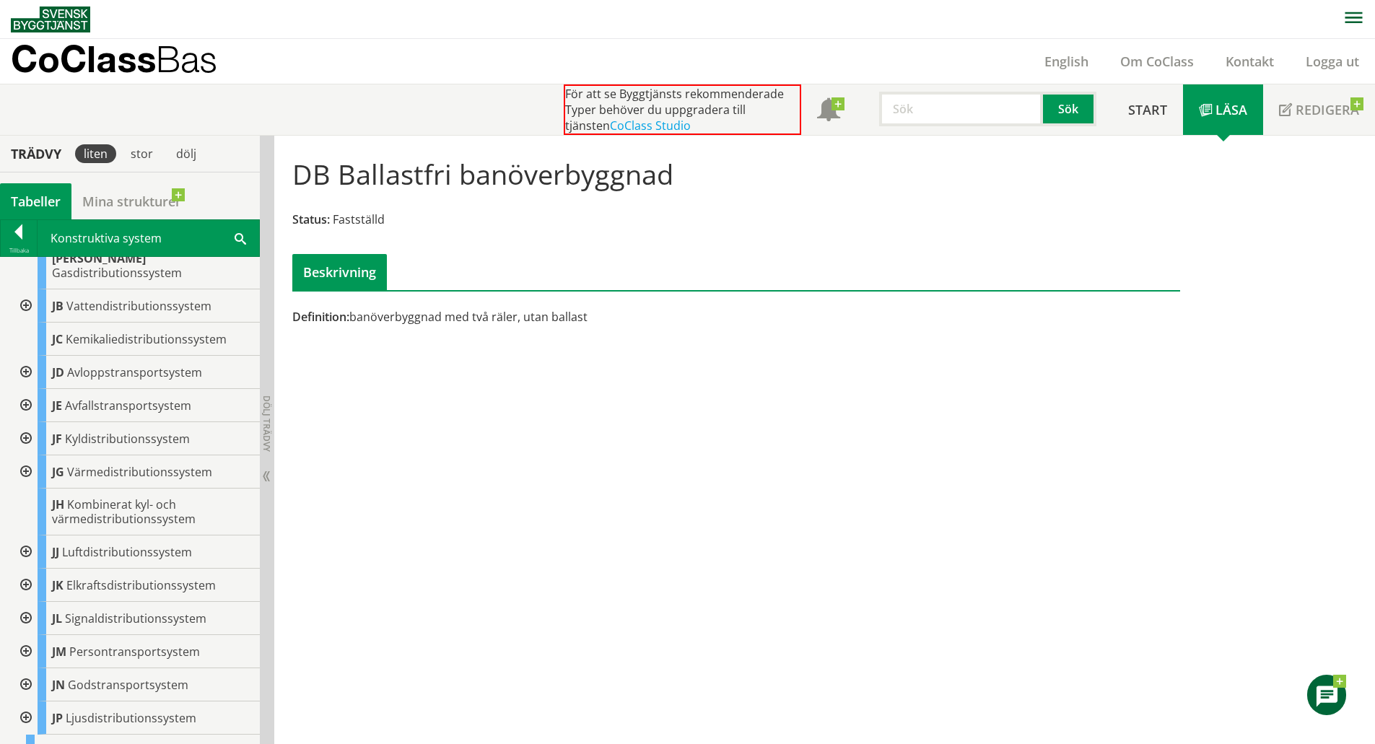
click at [27, 638] on div at bounding box center [25, 651] width 26 height 33
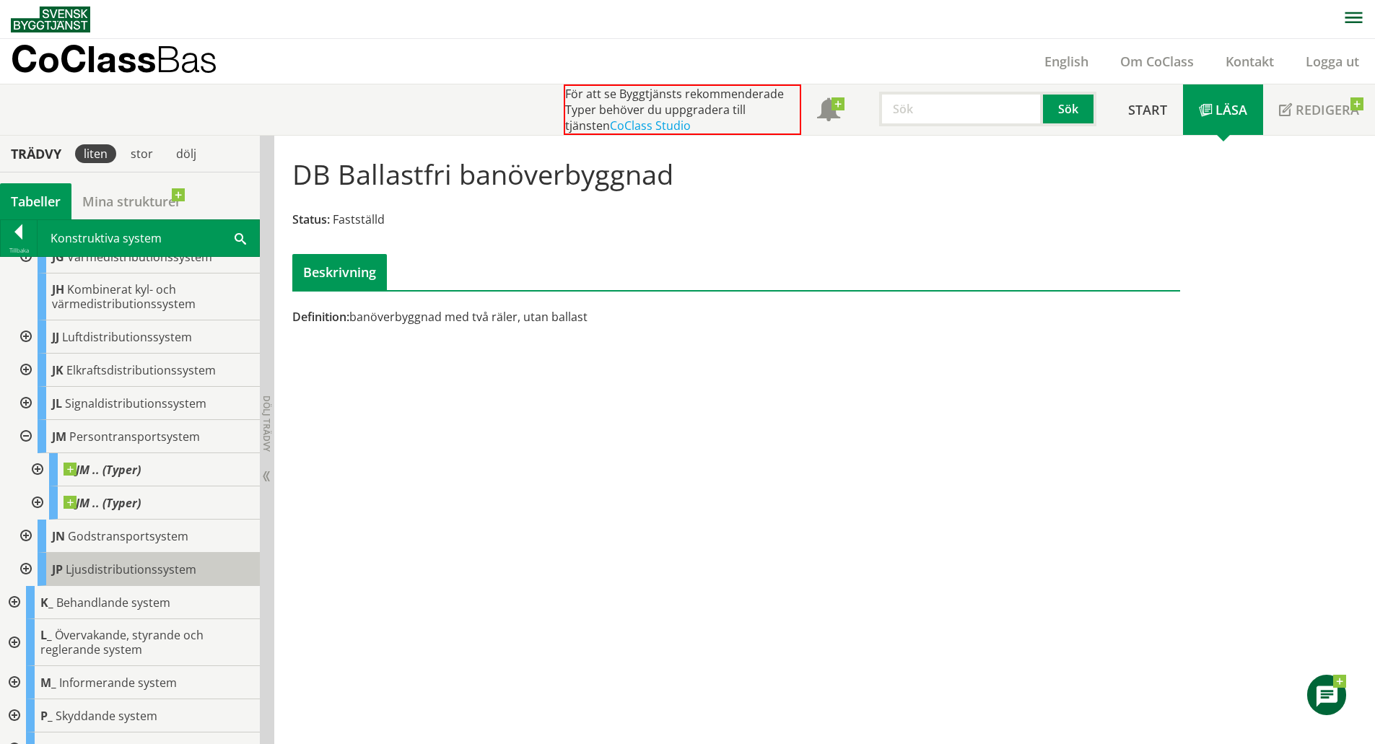
scroll to position [630, 0]
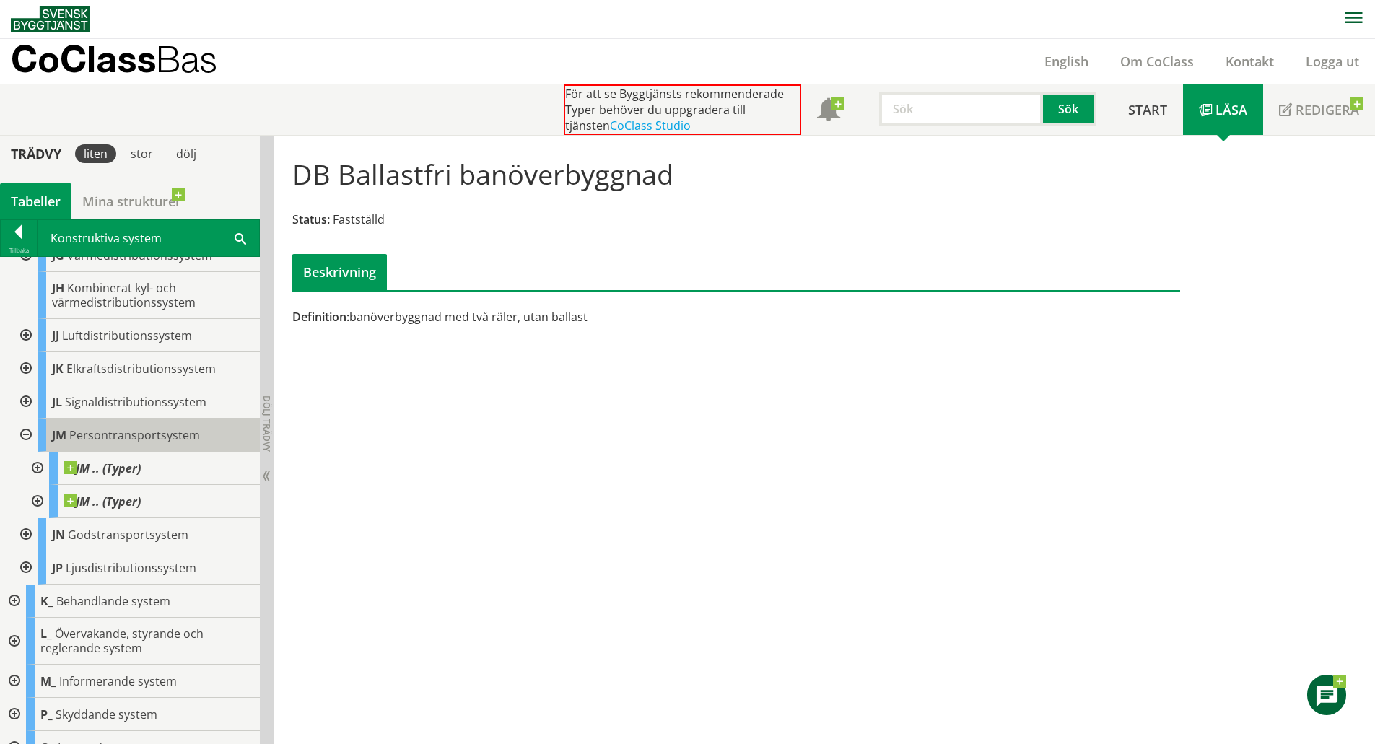
click at [118, 427] on span "Persontransportsystem" at bounding box center [134, 435] width 131 height 16
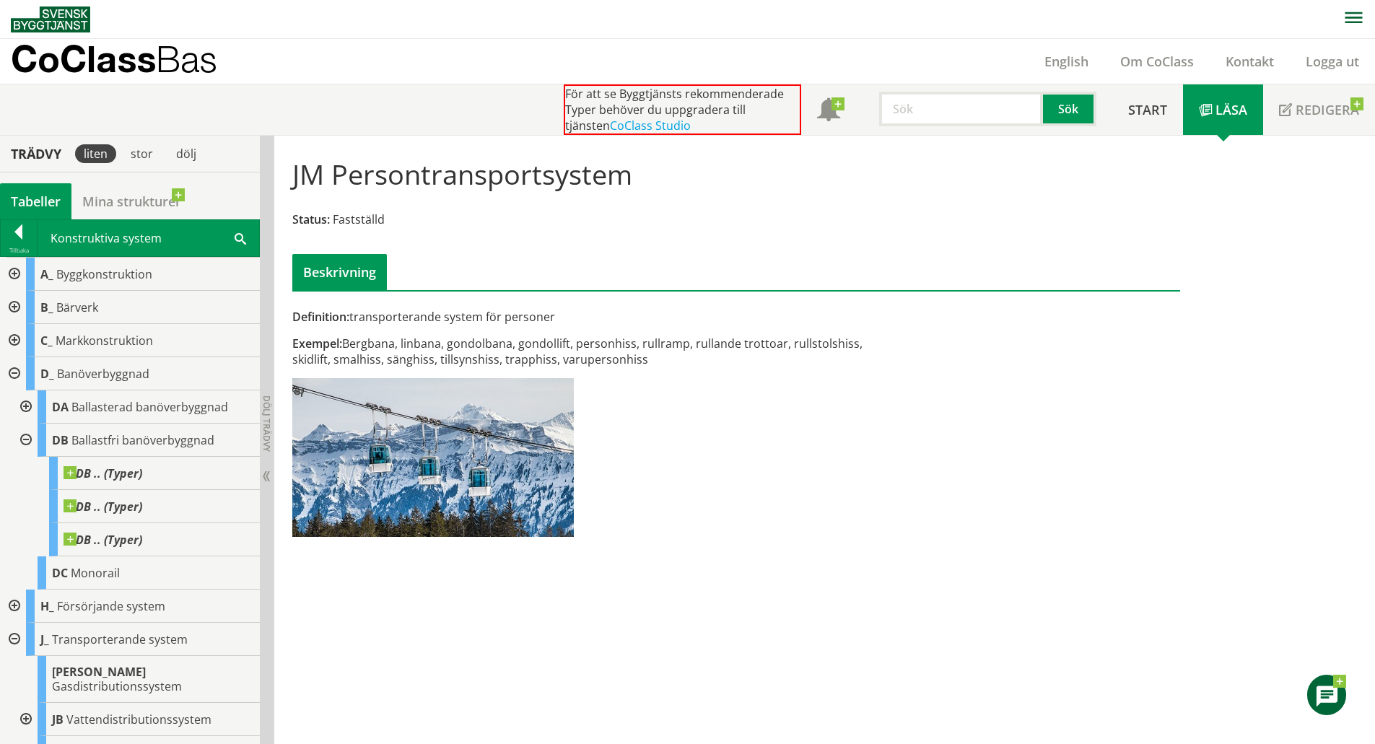
click at [25, 403] on div at bounding box center [25, 406] width 26 height 33
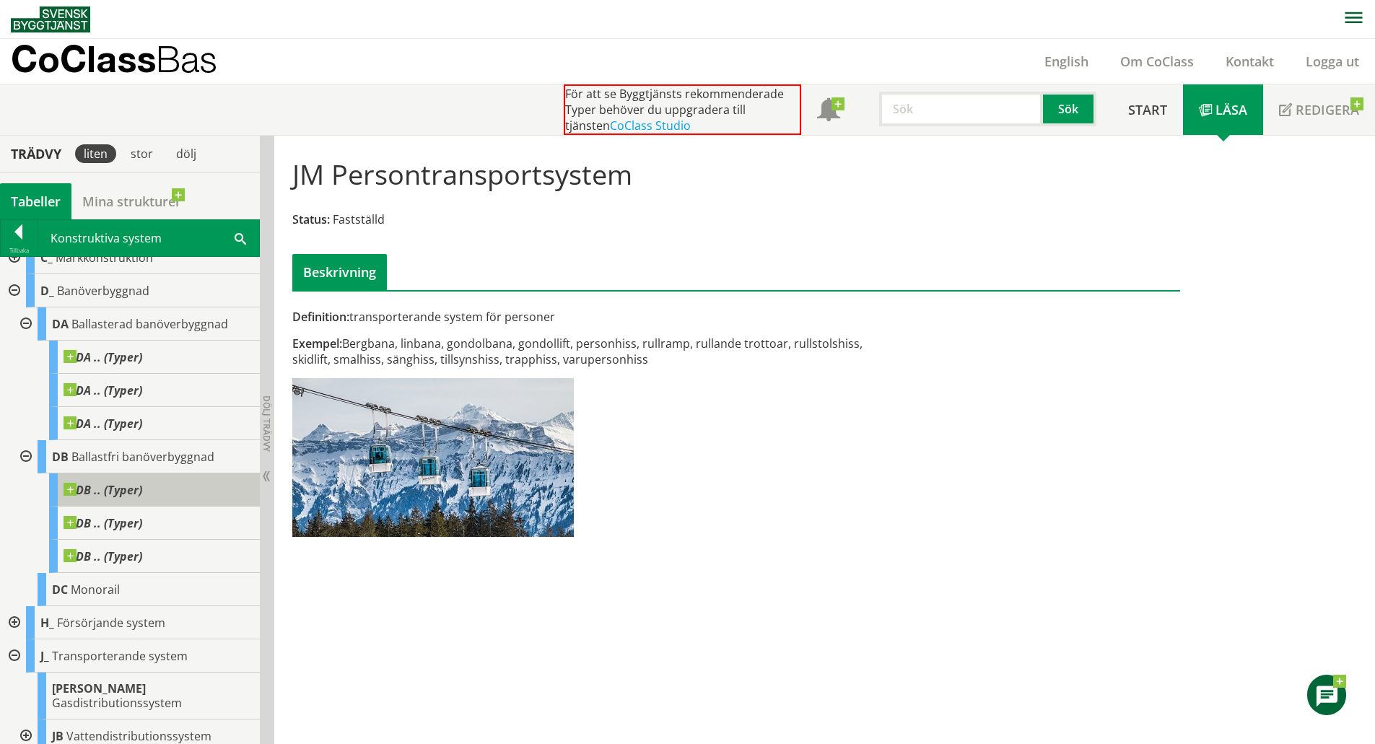
scroll to position [72, 0]
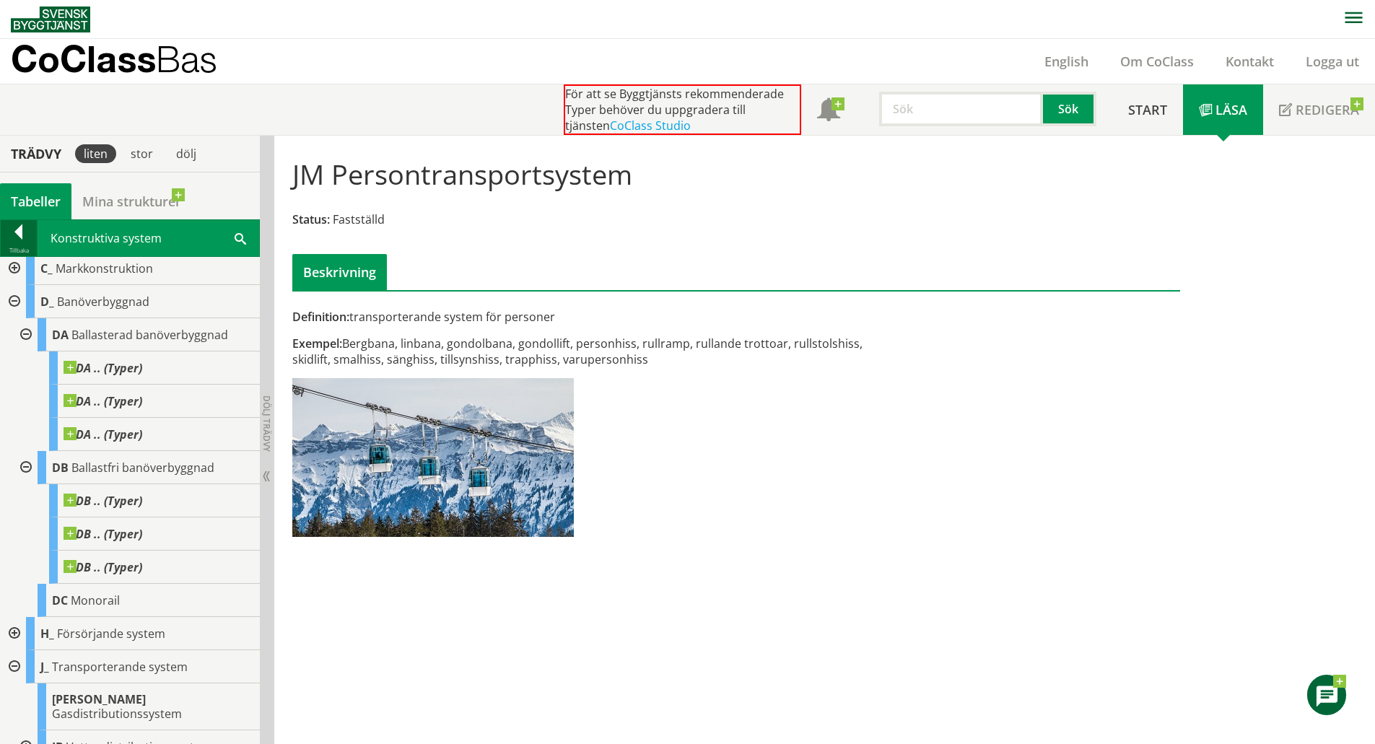
click at [17, 237] on div at bounding box center [19, 234] width 36 height 20
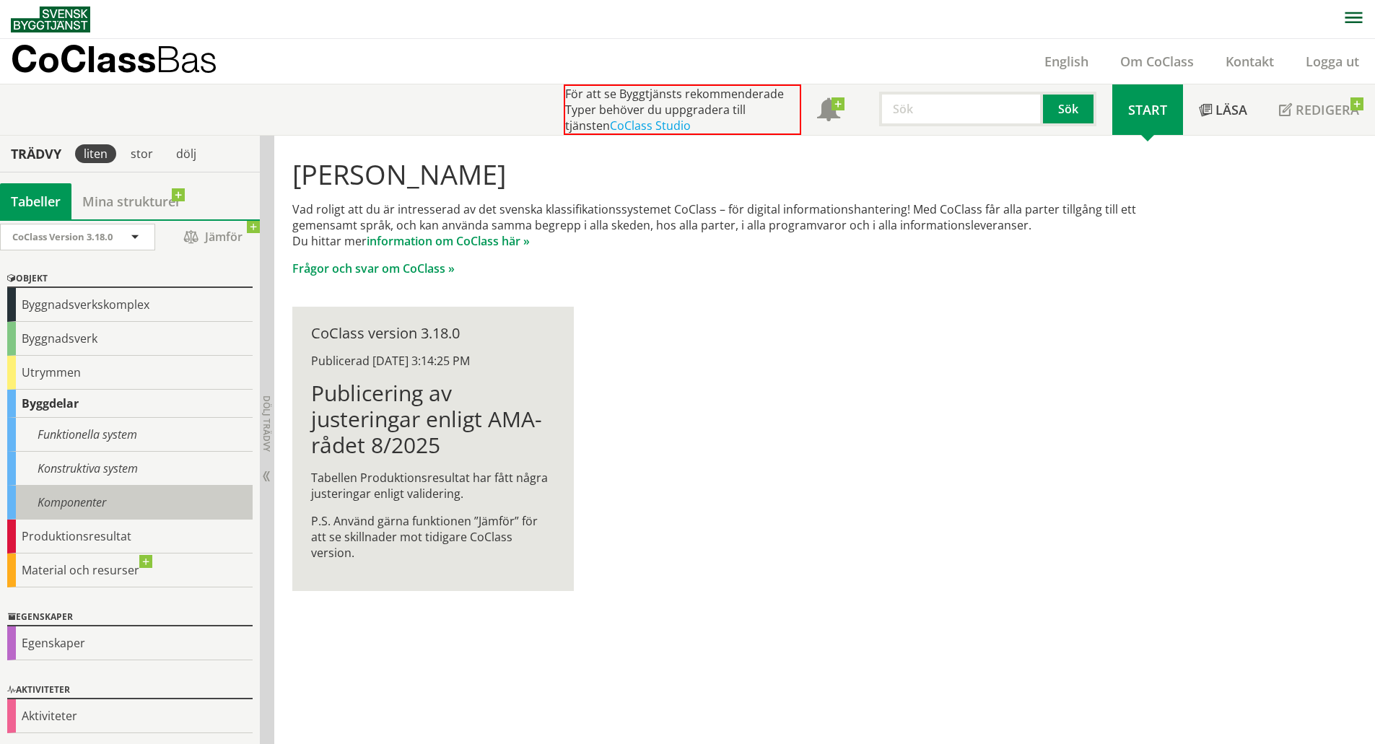
click at [108, 498] on div "Komponenter" at bounding box center [129, 503] width 245 height 34
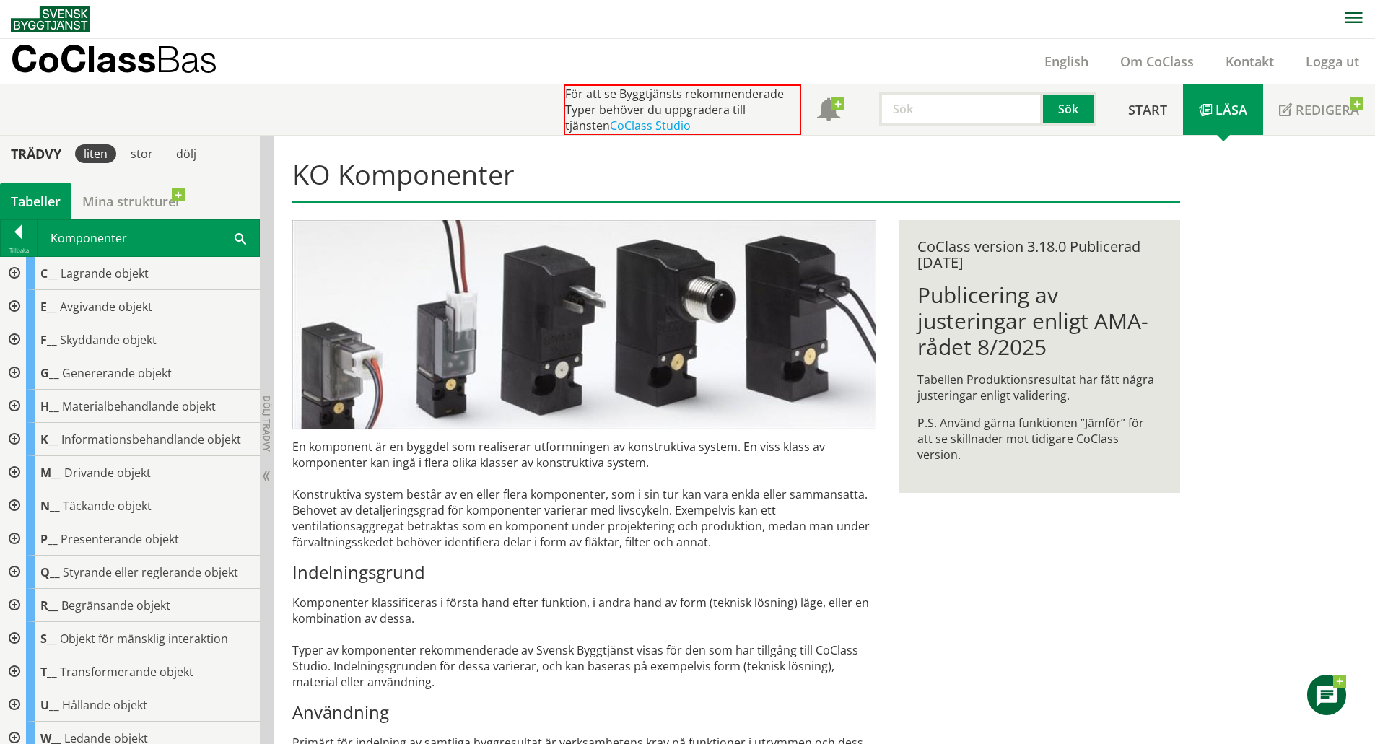
scroll to position [14, 0]
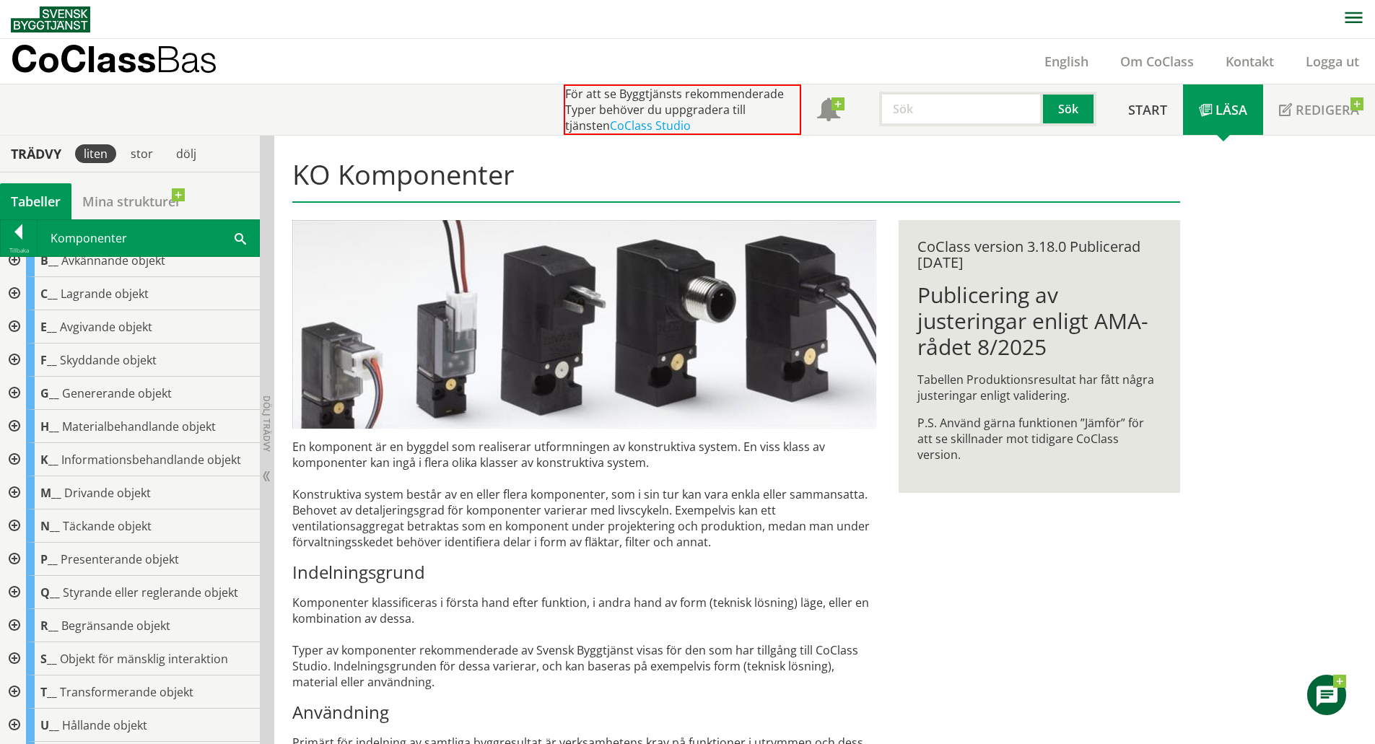
click at [14, 393] on div at bounding box center [13, 393] width 26 height 33
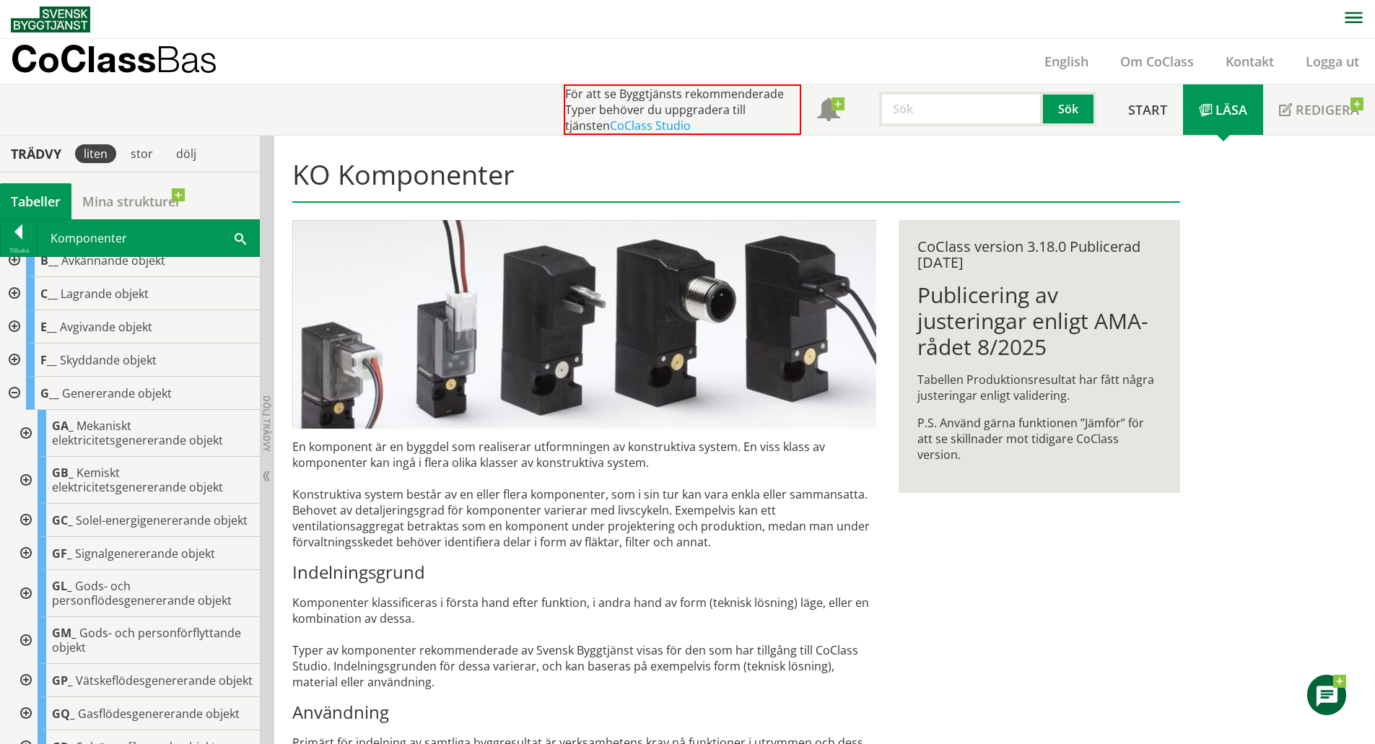
click at [14, 393] on div at bounding box center [13, 393] width 26 height 33
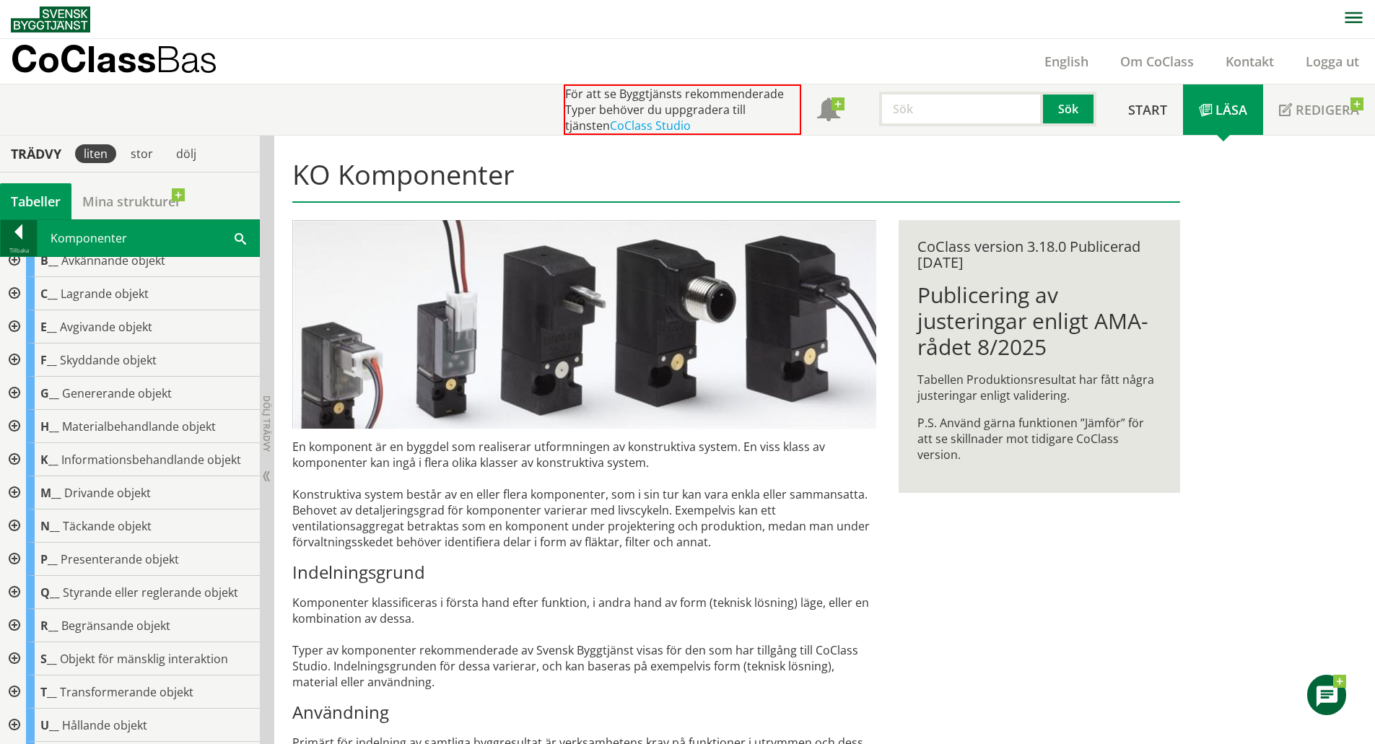
click at [12, 243] on div at bounding box center [19, 234] width 36 height 20
